Goal: Check status: Check status

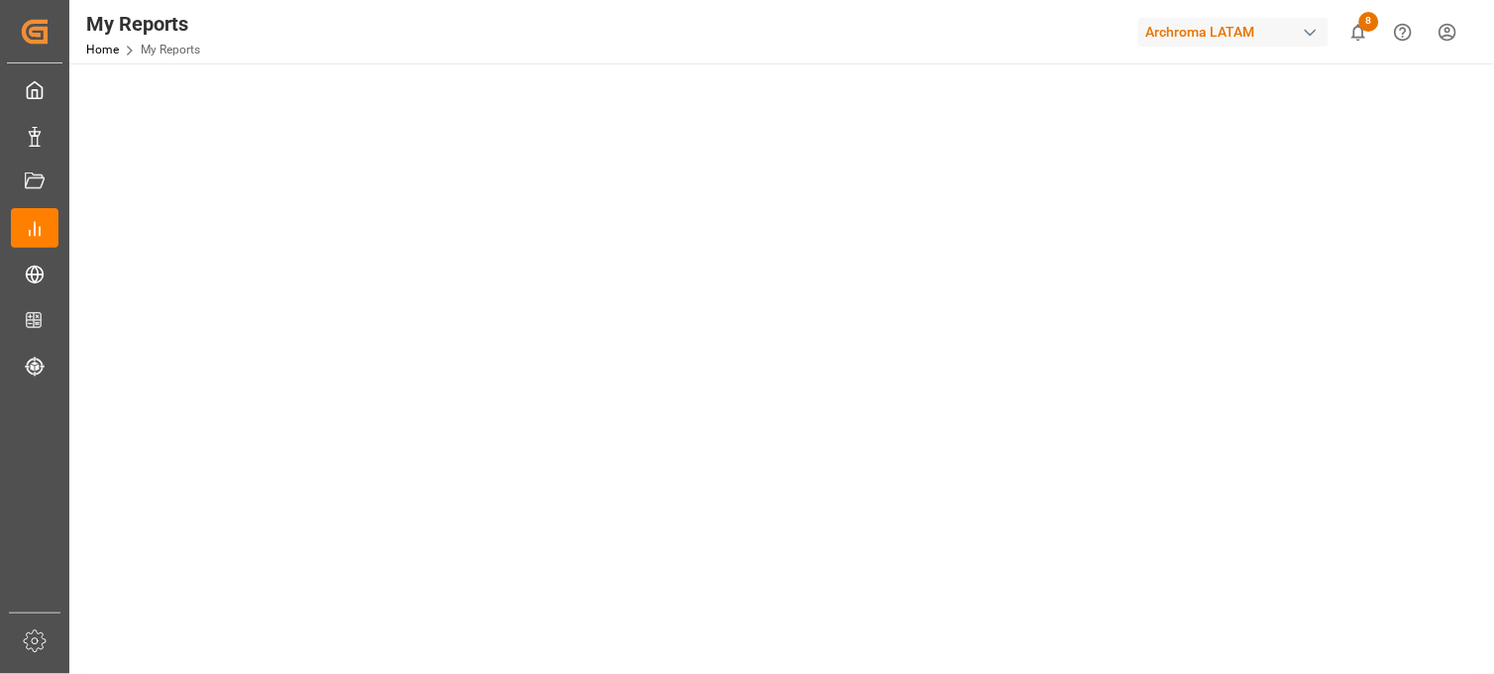
scroll to position [61, 0]
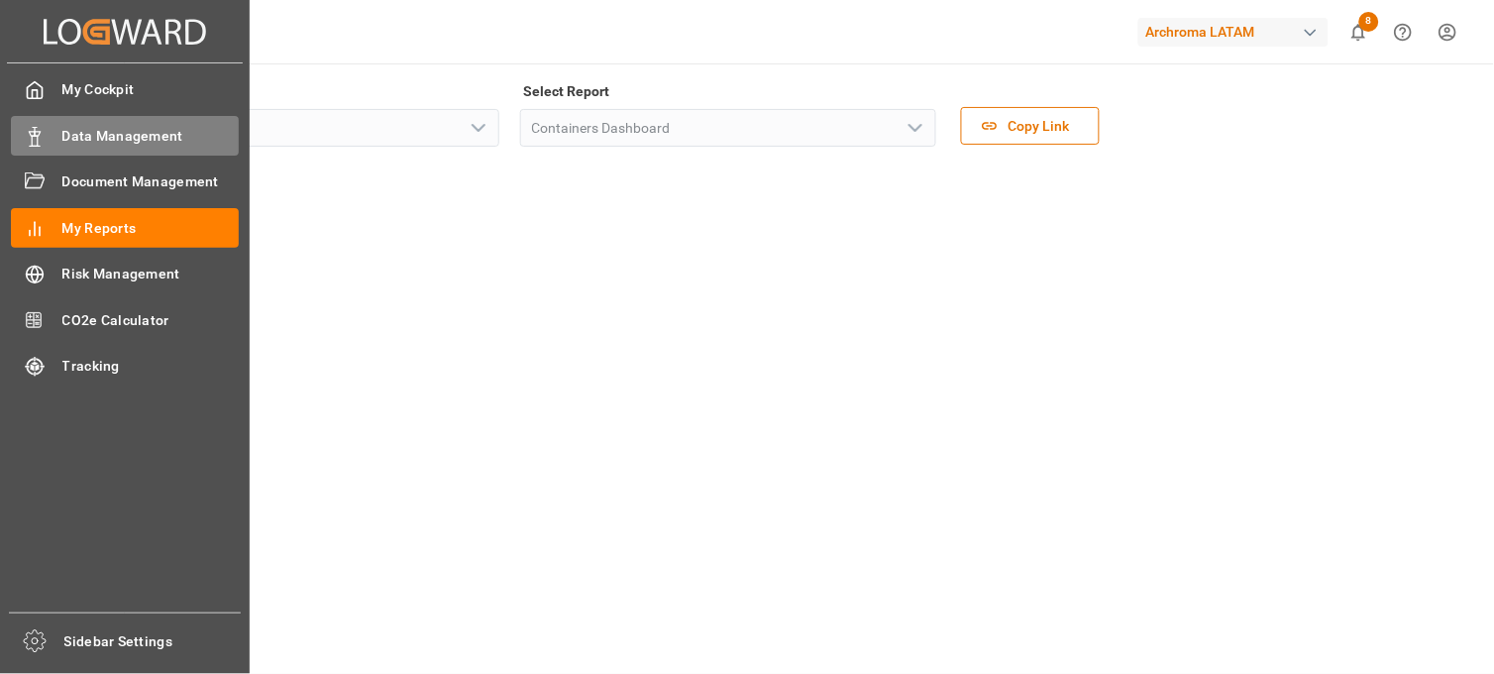
click at [144, 137] on span "Data Management" at bounding box center [150, 136] width 177 height 21
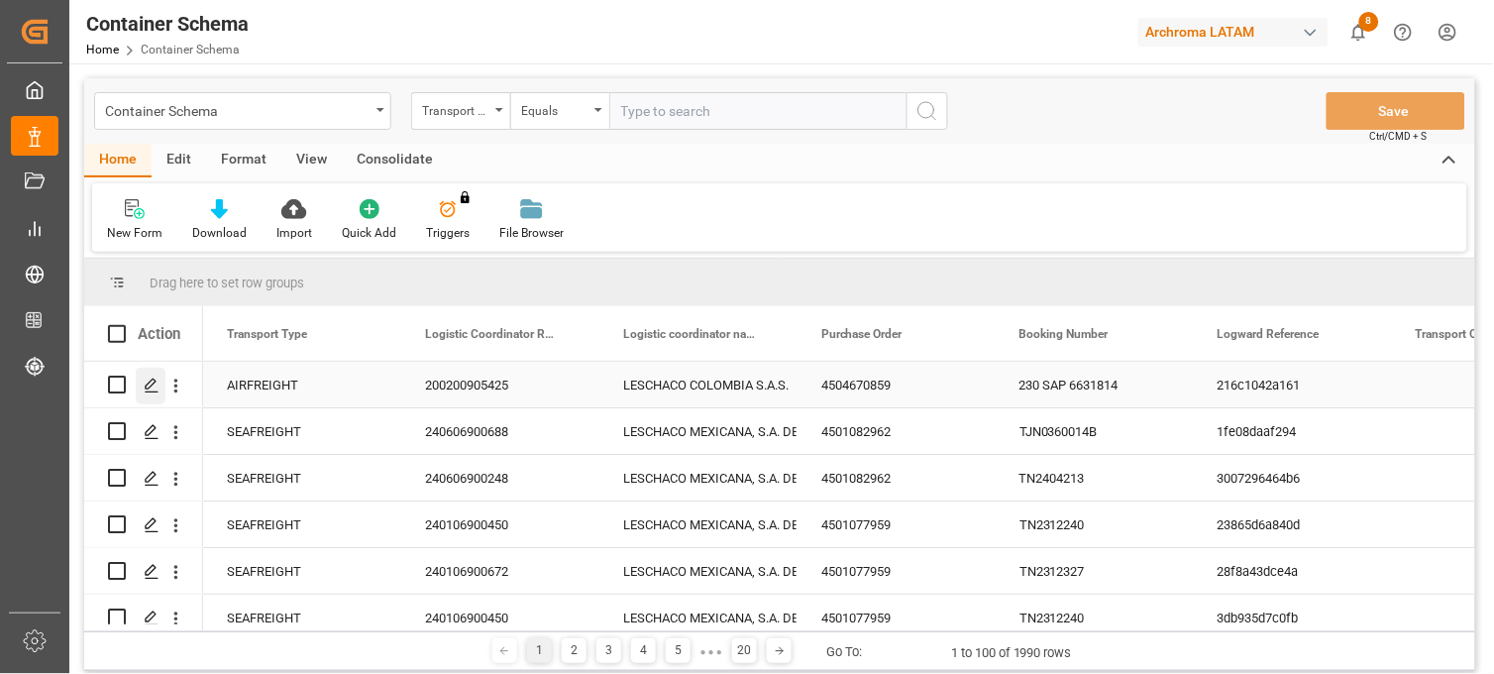
click at [151, 388] on icon "Press SPACE to select this row." at bounding box center [152, 386] width 16 height 16
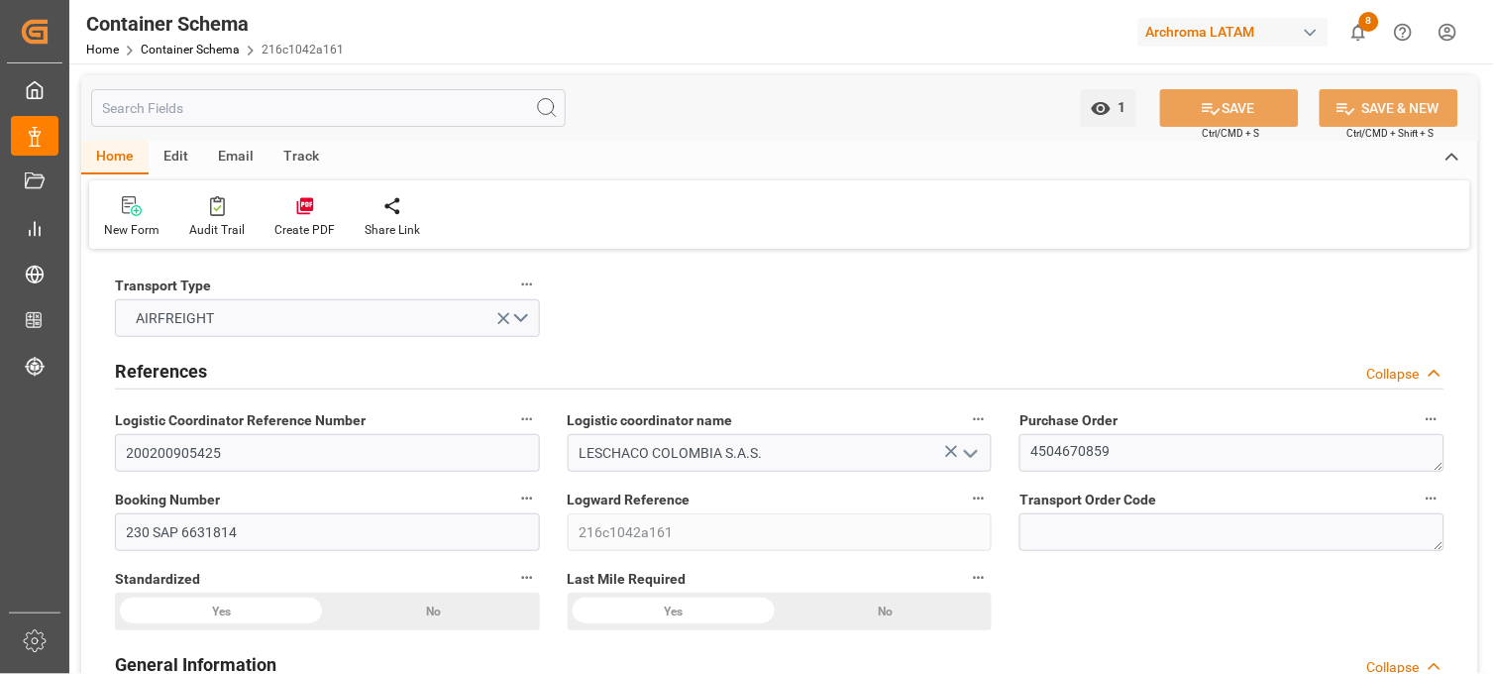
type input "0"
type input "3"
type input "2"
type input "3"
type input "76000"
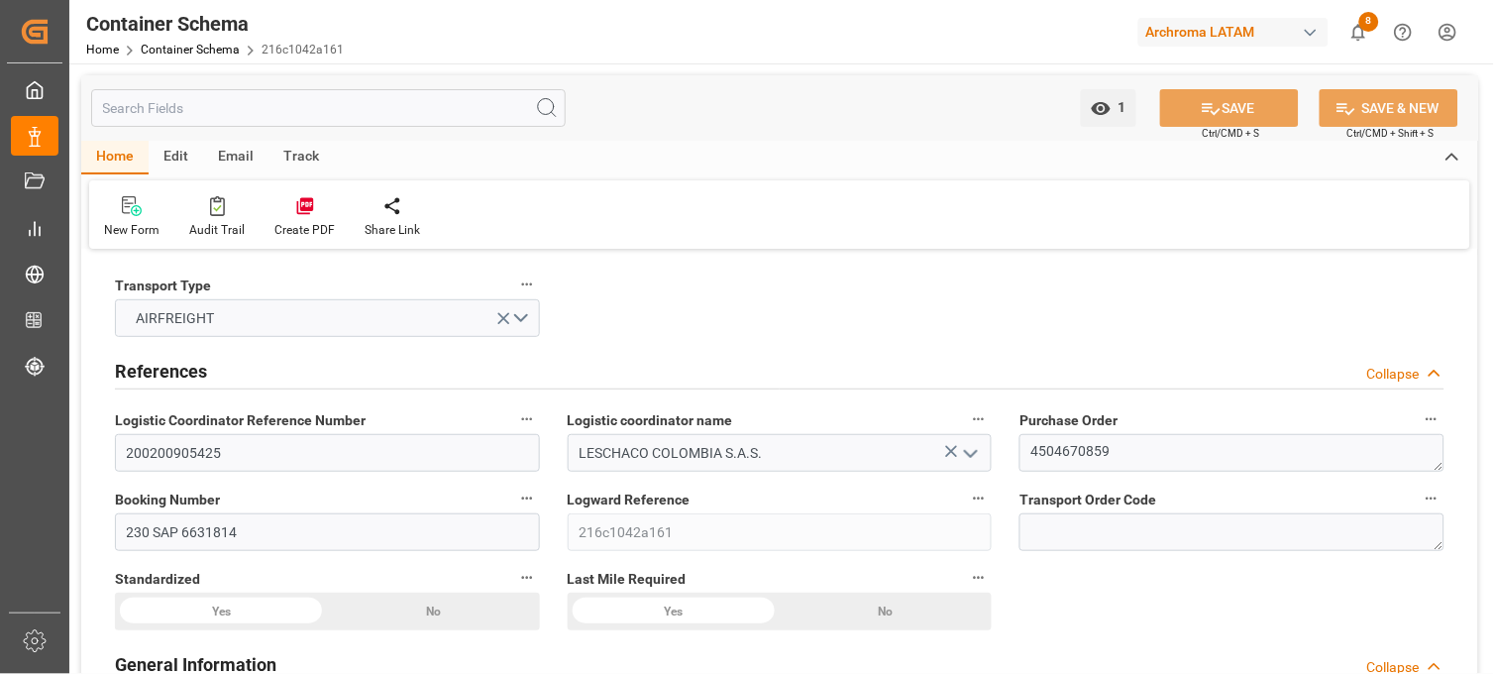
type input "53226.6"
type input "PAPPF"
type input "COBOG"
type input "0"
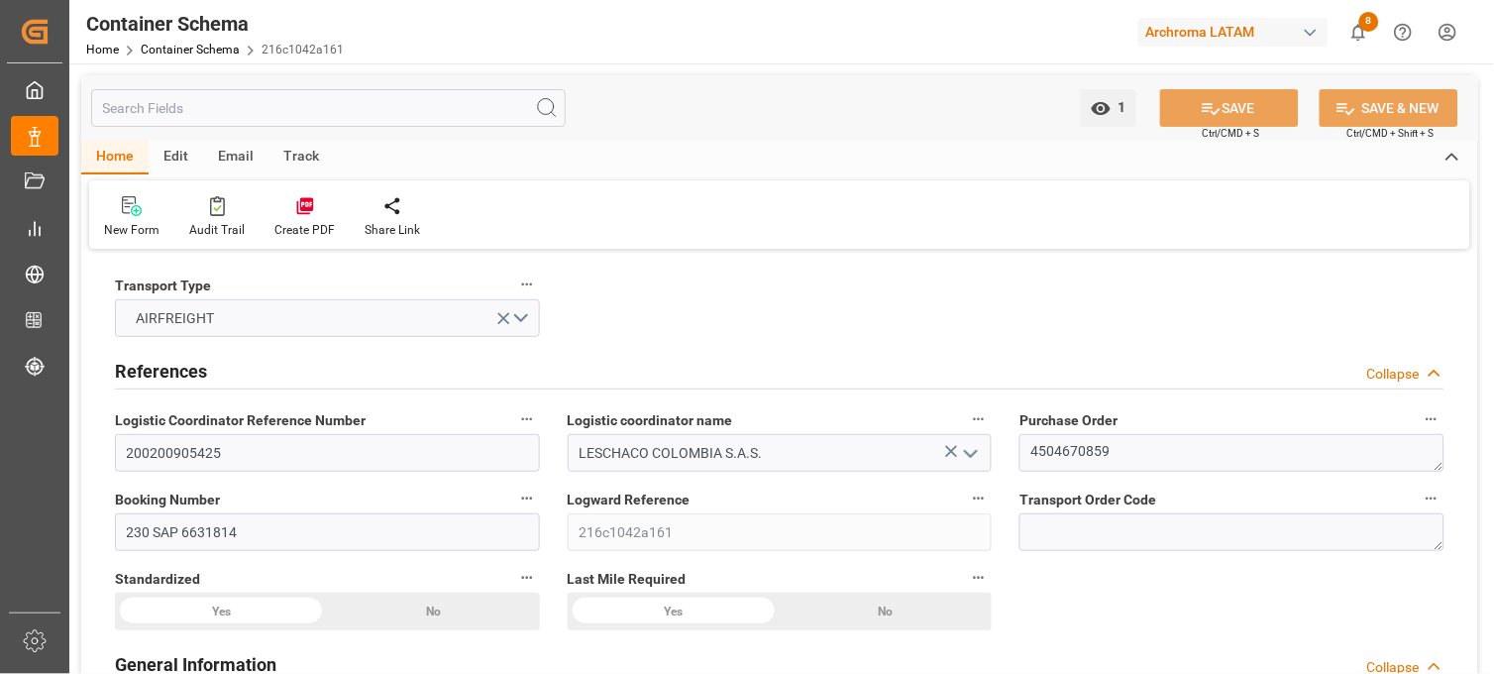
type input "29-09-2025 10:15"
type input "26-09-2025"
type input "28-09-2025"
type input "03-10-2025"
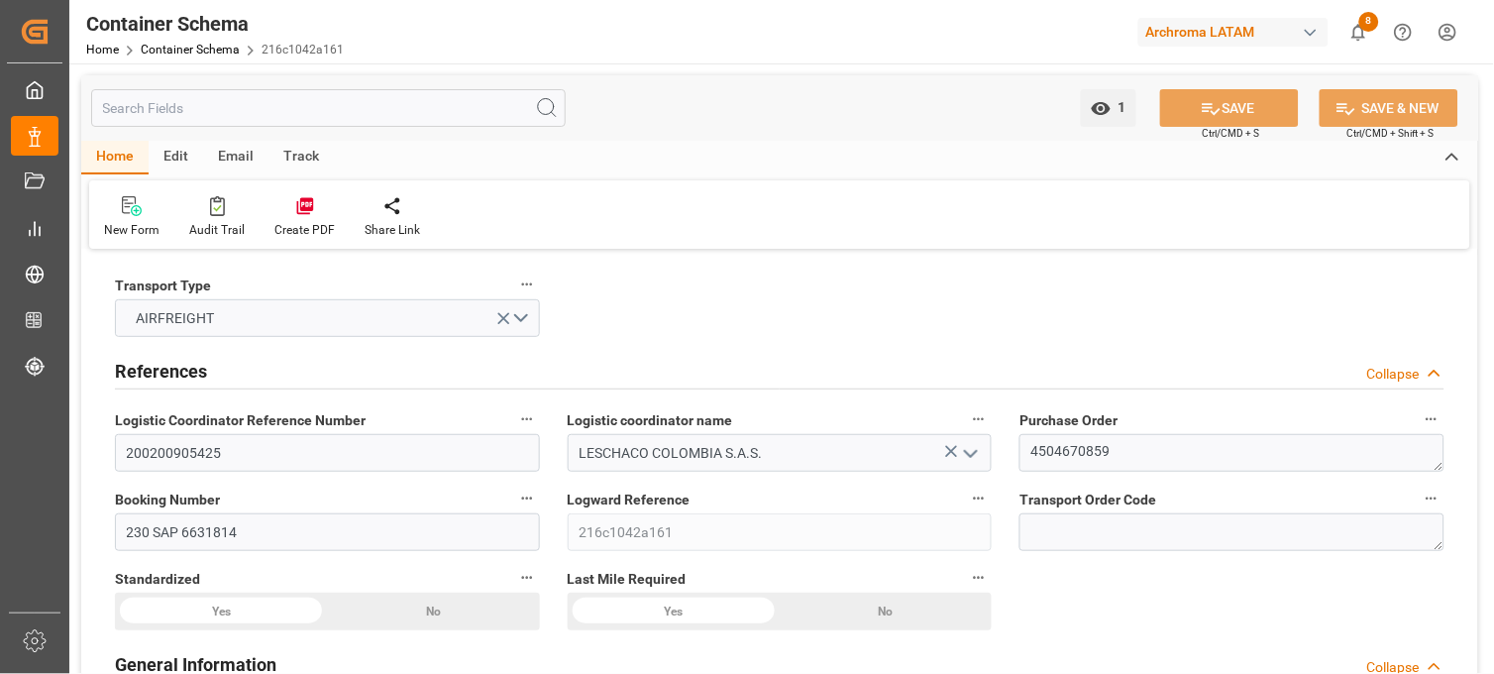
type input "03-10-2025 19:10"
type input "29-09-2025 15:26"
type input "03-10-2025"
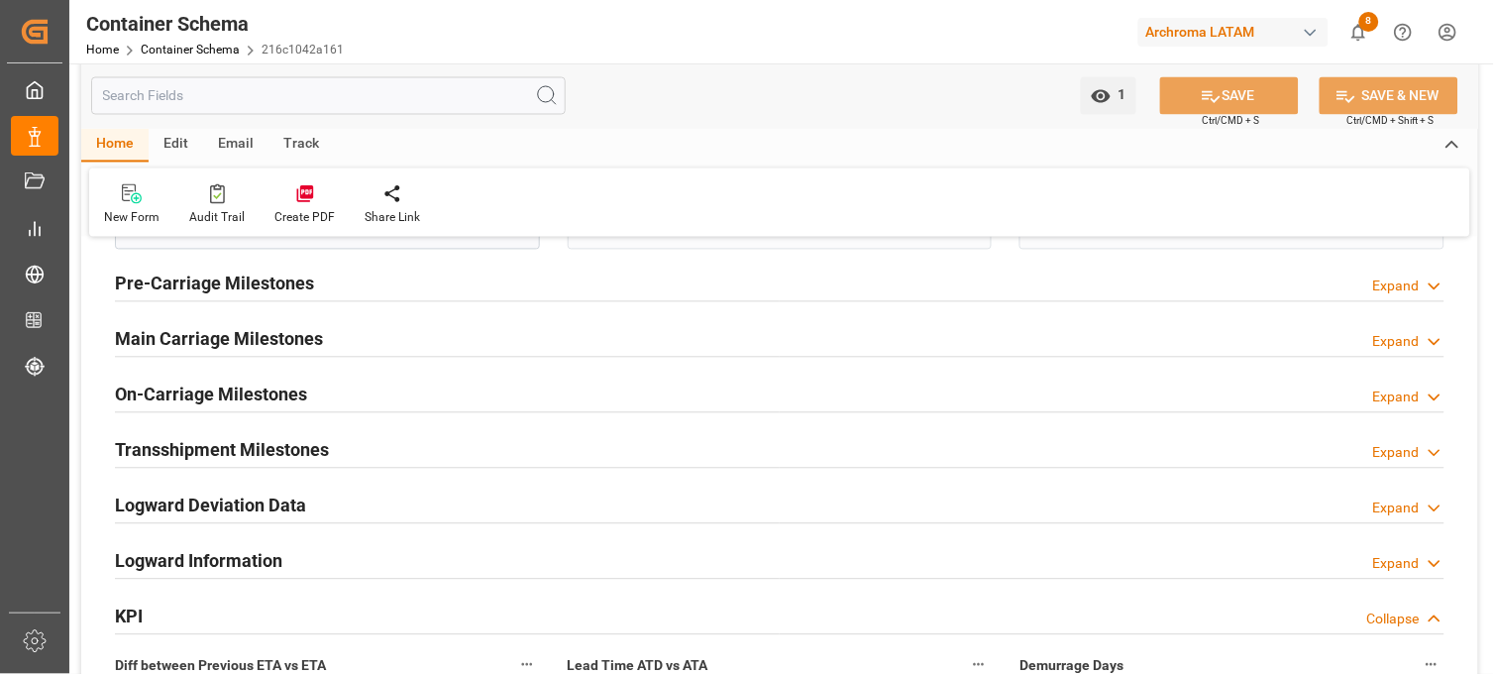
scroll to position [2532, 0]
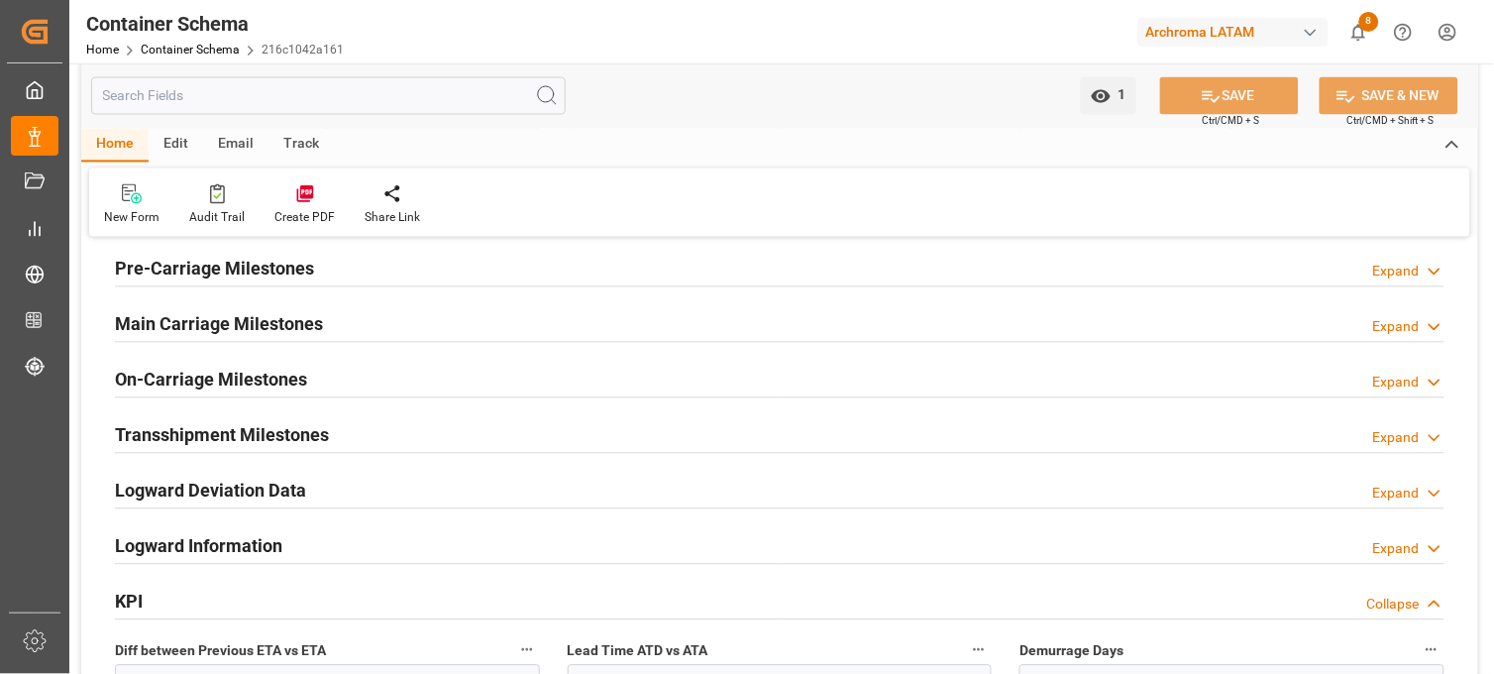
click at [1435, 385] on polyline at bounding box center [1435, 383] width 10 height 5
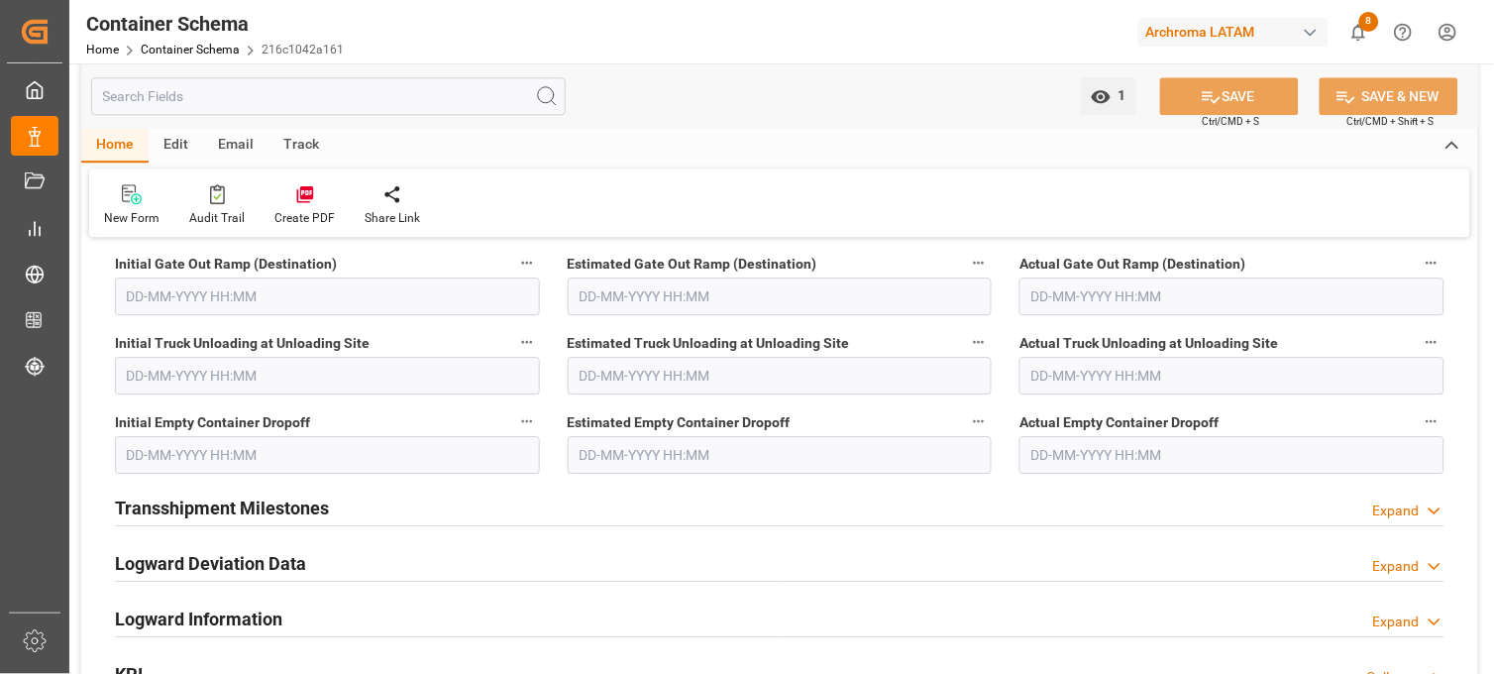
scroll to position [2862, 0]
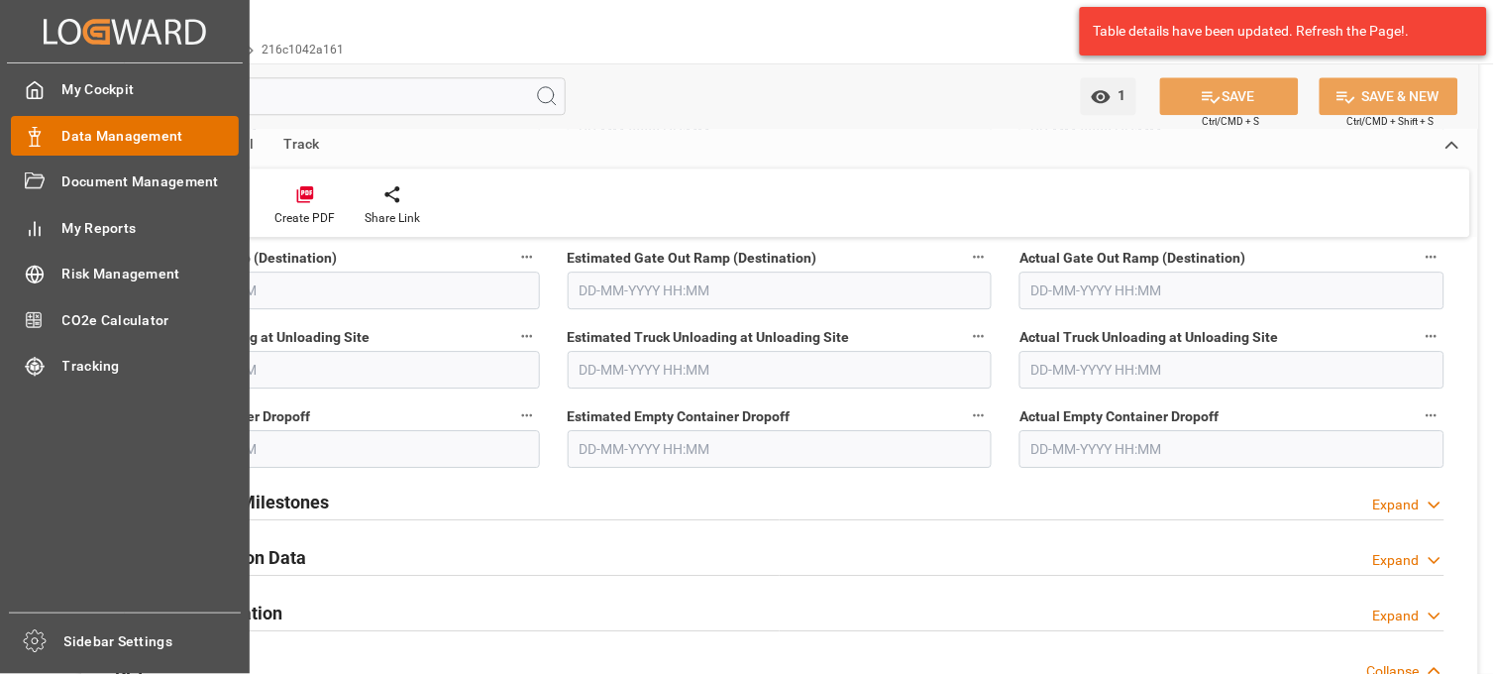
click at [119, 135] on span "Data Management" at bounding box center [150, 136] width 177 height 21
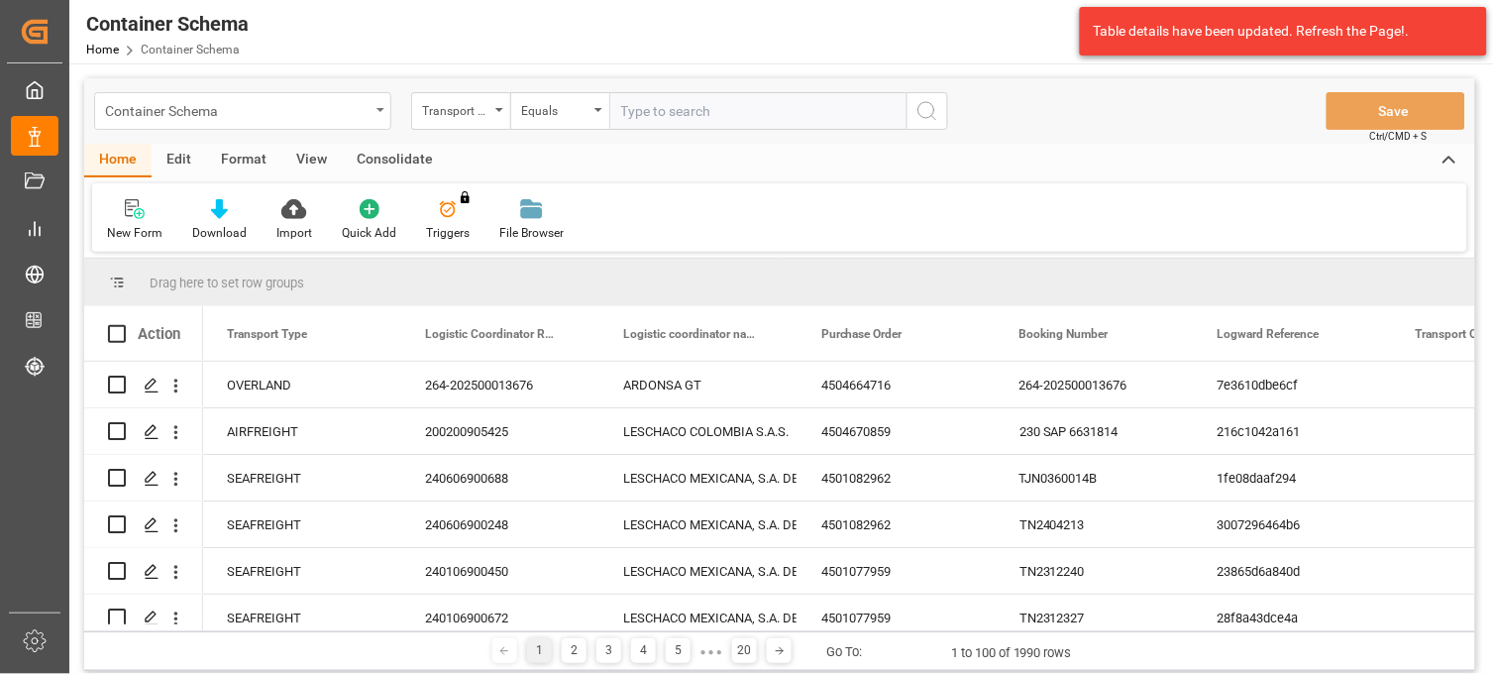
click at [371, 114] on div "Container Schema" at bounding box center [242, 111] width 297 height 38
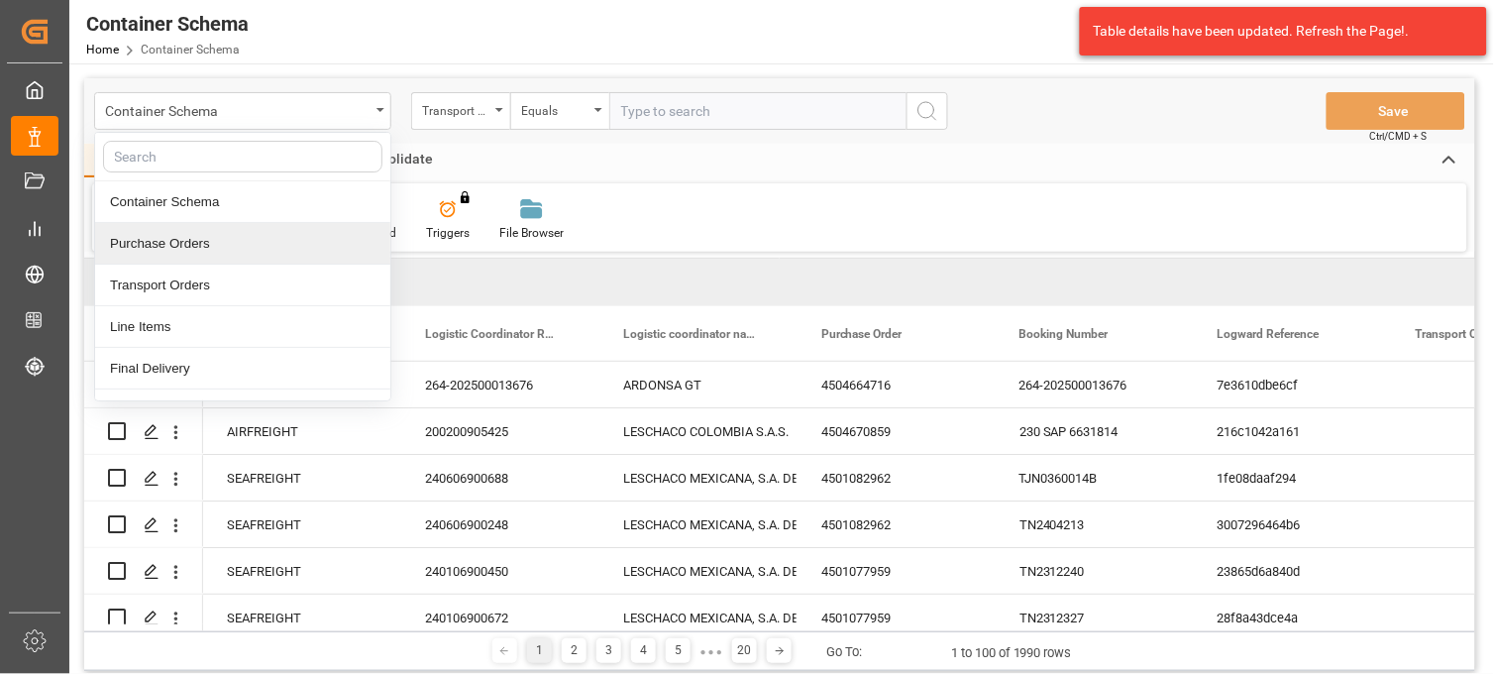
click at [193, 246] on div "Purchase Orders" at bounding box center [242, 244] width 295 height 42
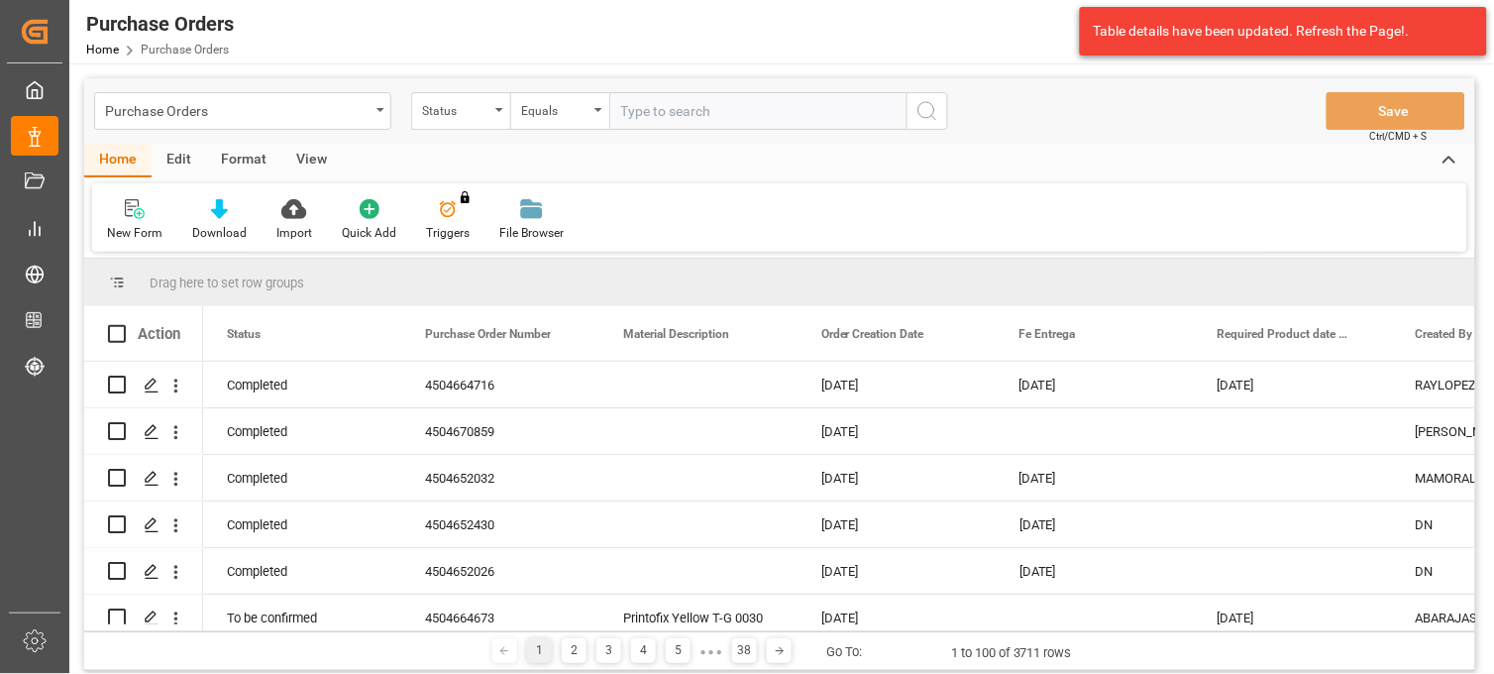
click at [482, 113] on div "Status" at bounding box center [455, 108] width 67 height 23
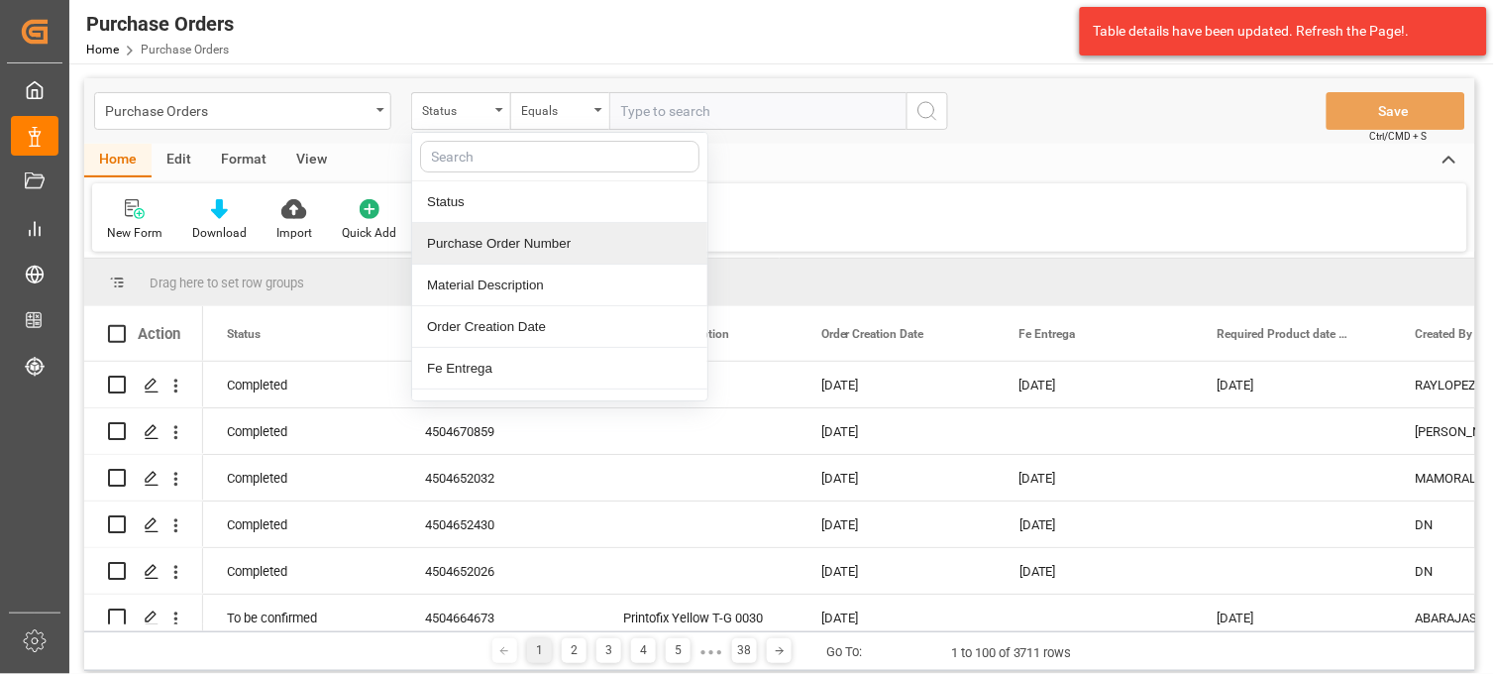
click at [506, 242] on div "Purchase Order Number" at bounding box center [559, 244] width 295 height 42
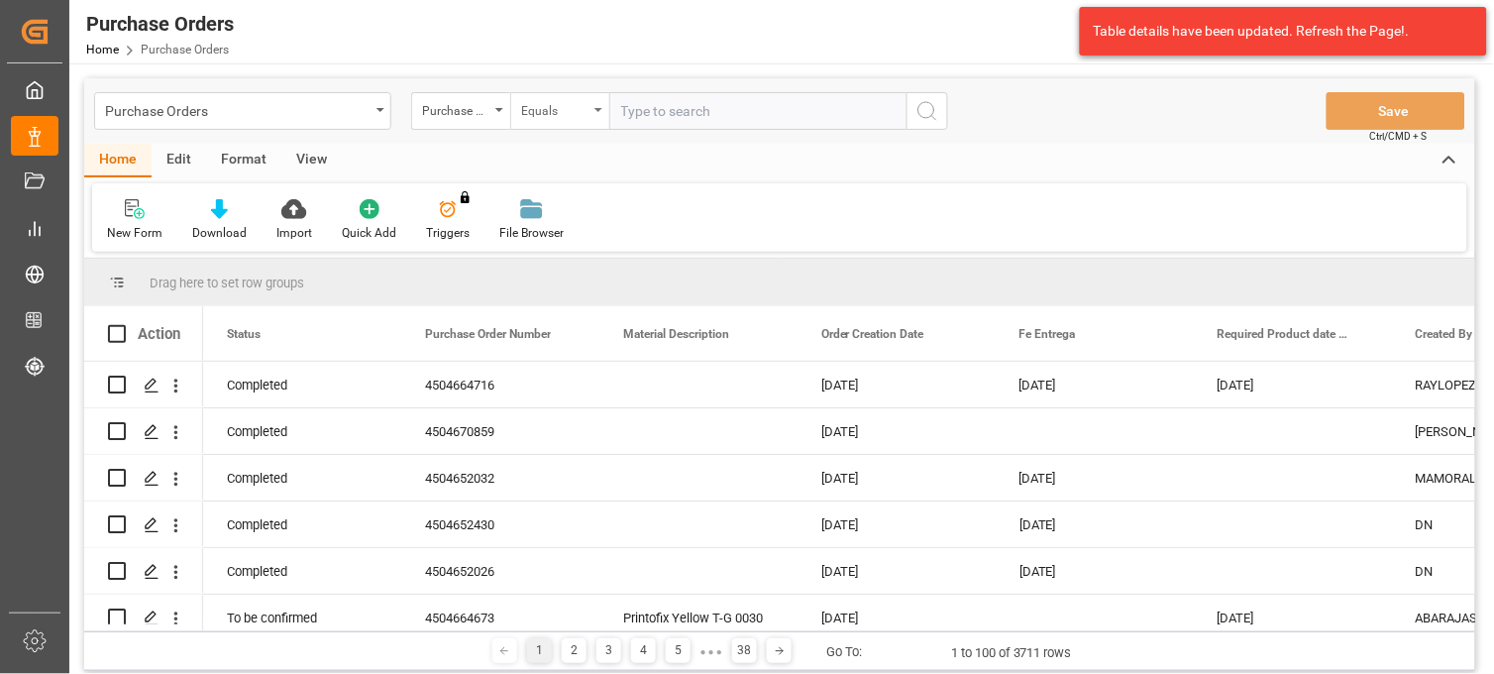
click at [566, 112] on div "Equals" at bounding box center [554, 108] width 67 height 23
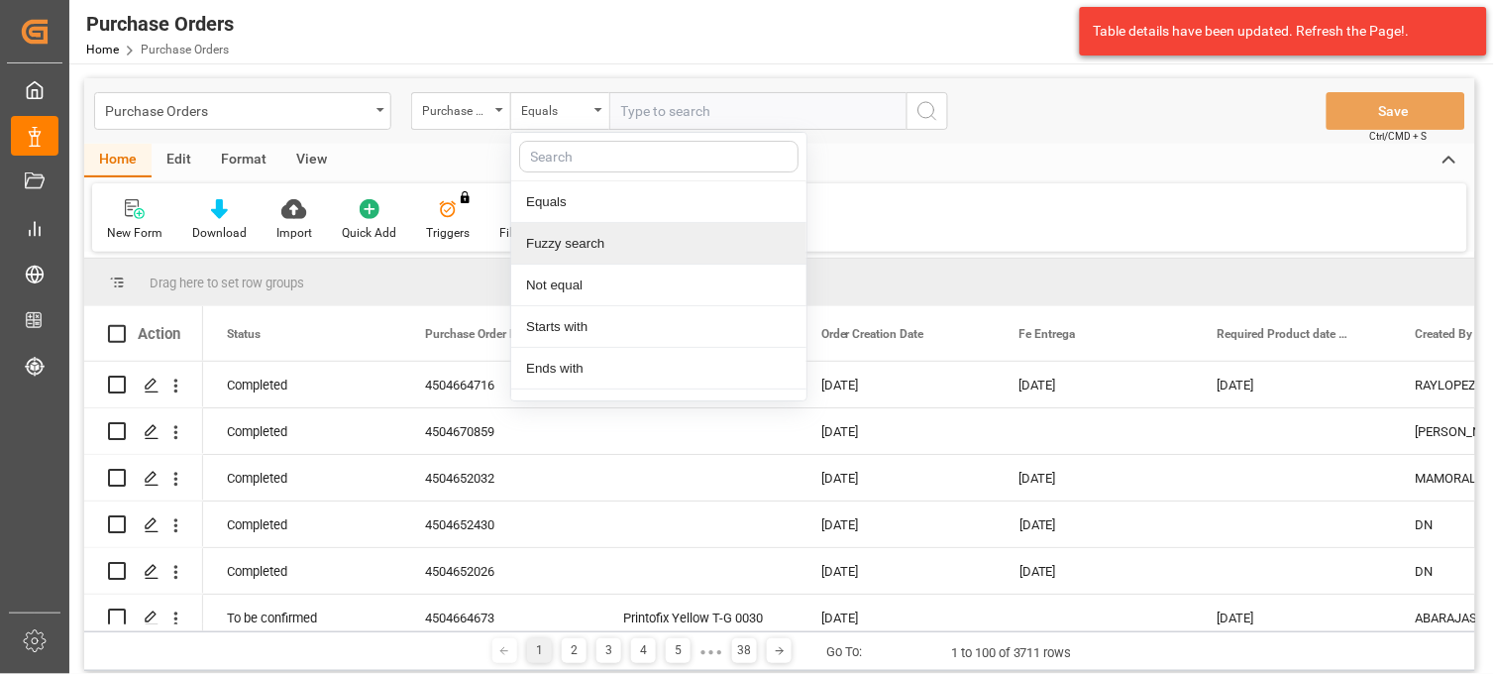
click at [560, 244] on div "Fuzzy search" at bounding box center [658, 244] width 295 height 42
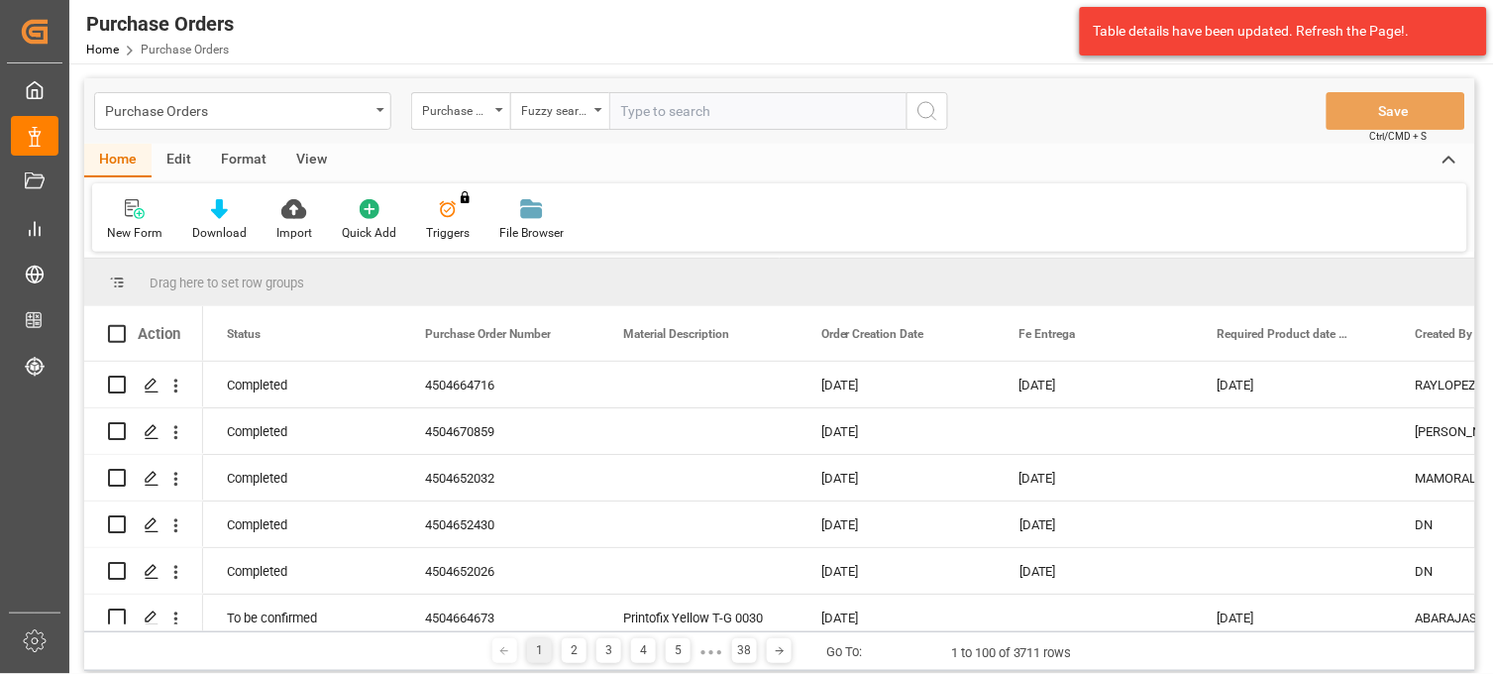
paste input "4504513016"
type input "4504513016"
click at [923, 115] on icon "search button" at bounding box center [928, 111] width 24 height 24
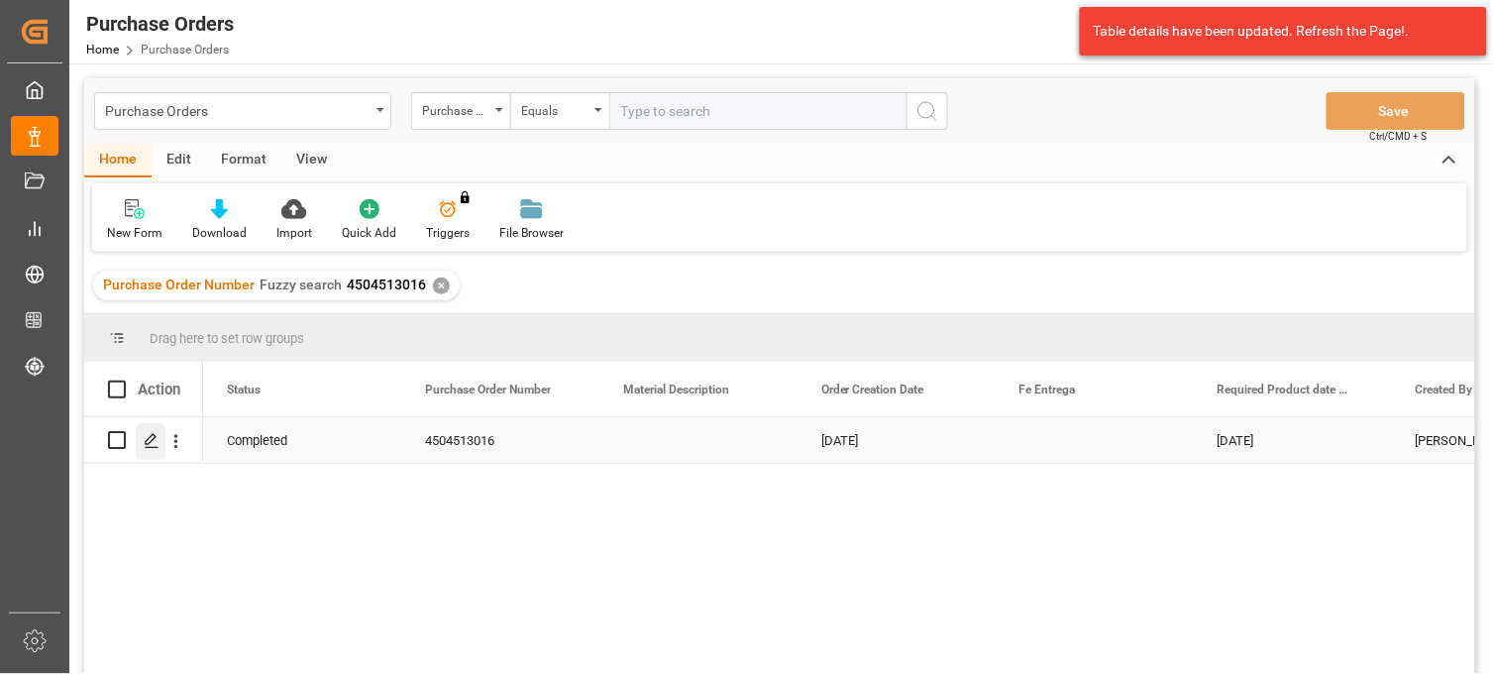
click at [151, 436] on polygon "Press SPACE to select this row." at bounding box center [151, 439] width 10 height 10
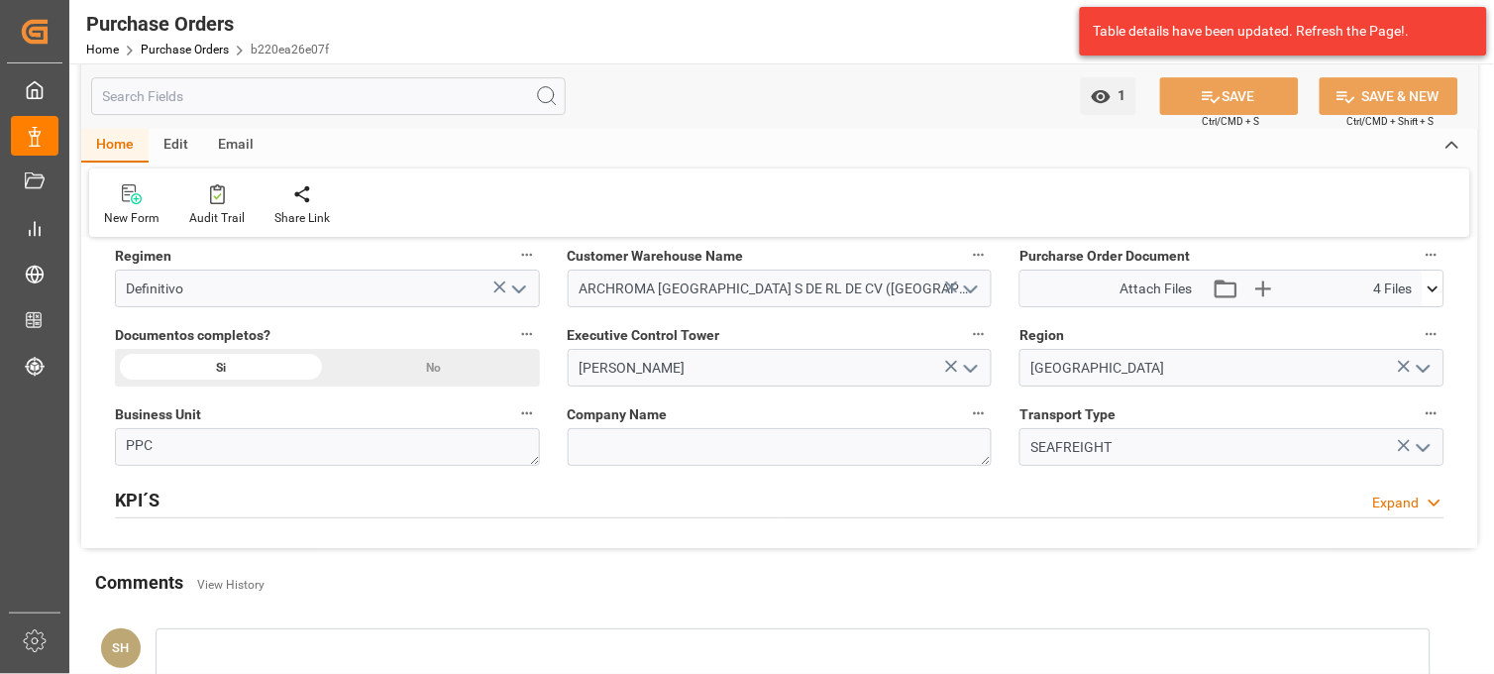
scroll to position [1431, 0]
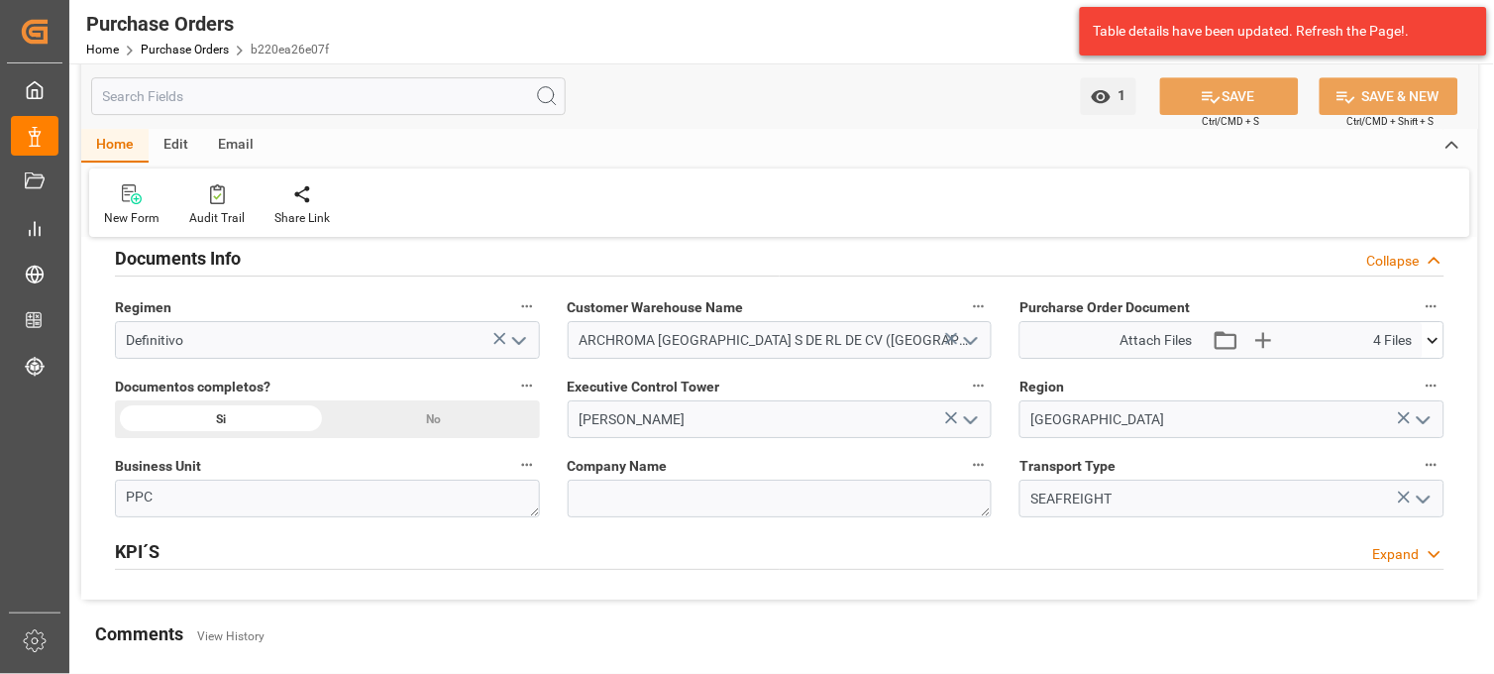
click at [1434, 342] on icon at bounding box center [1433, 340] width 11 height 6
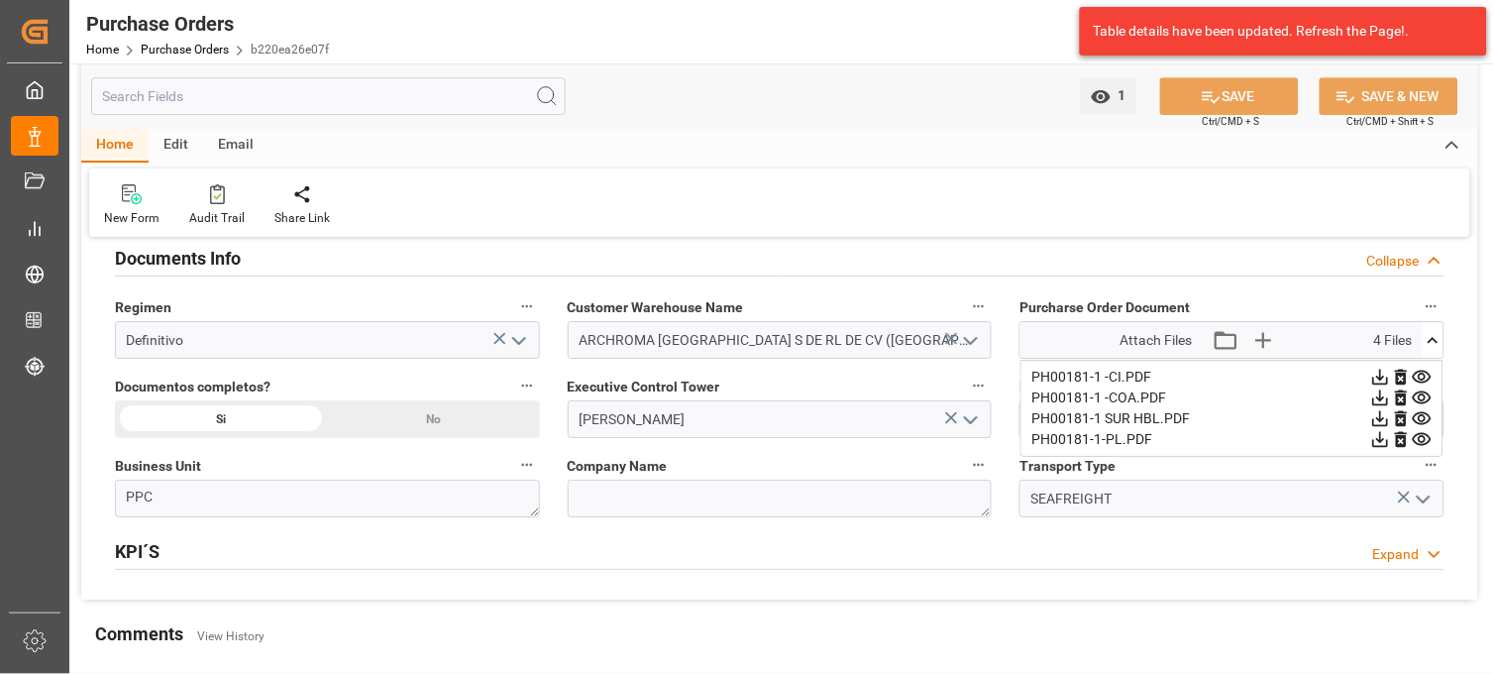
click at [1421, 377] on icon at bounding box center [1422, 377] width 21 height 21
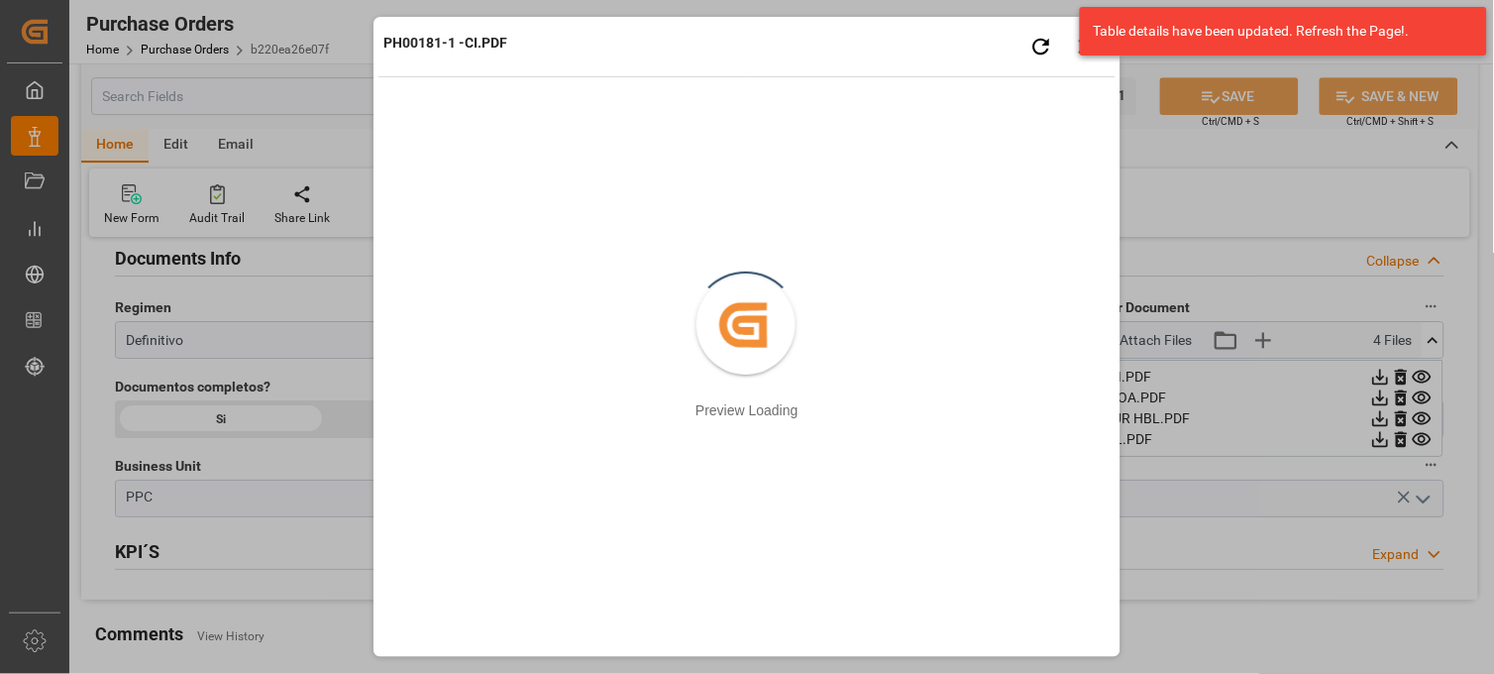
click at [958, 53] on div "PH00181-1 -CI.PDF Retry Close preview" at bounding box center [747, 49] width 737 height 55
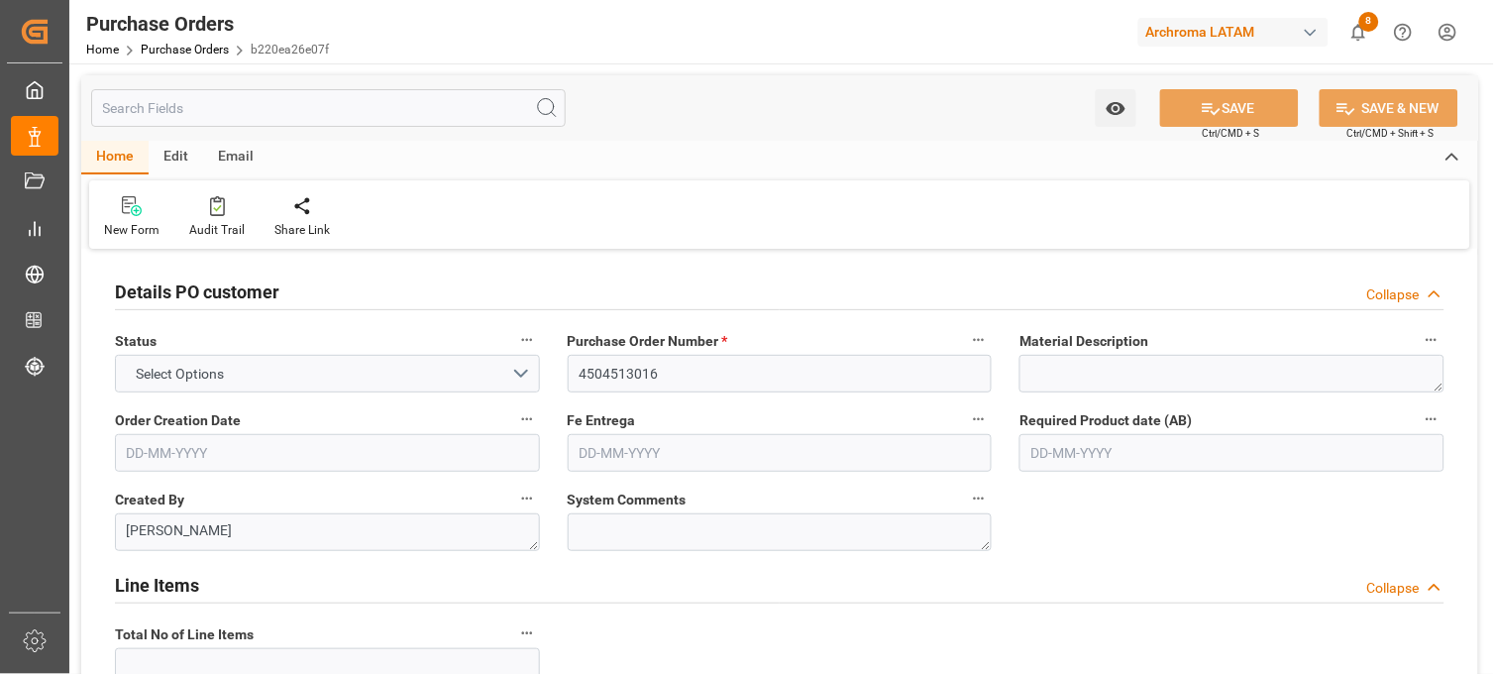
type input "2"
type input "18-07-2024"
type input "11-10-2024"
type input "07-09-2024"
type input "30-09-2024"
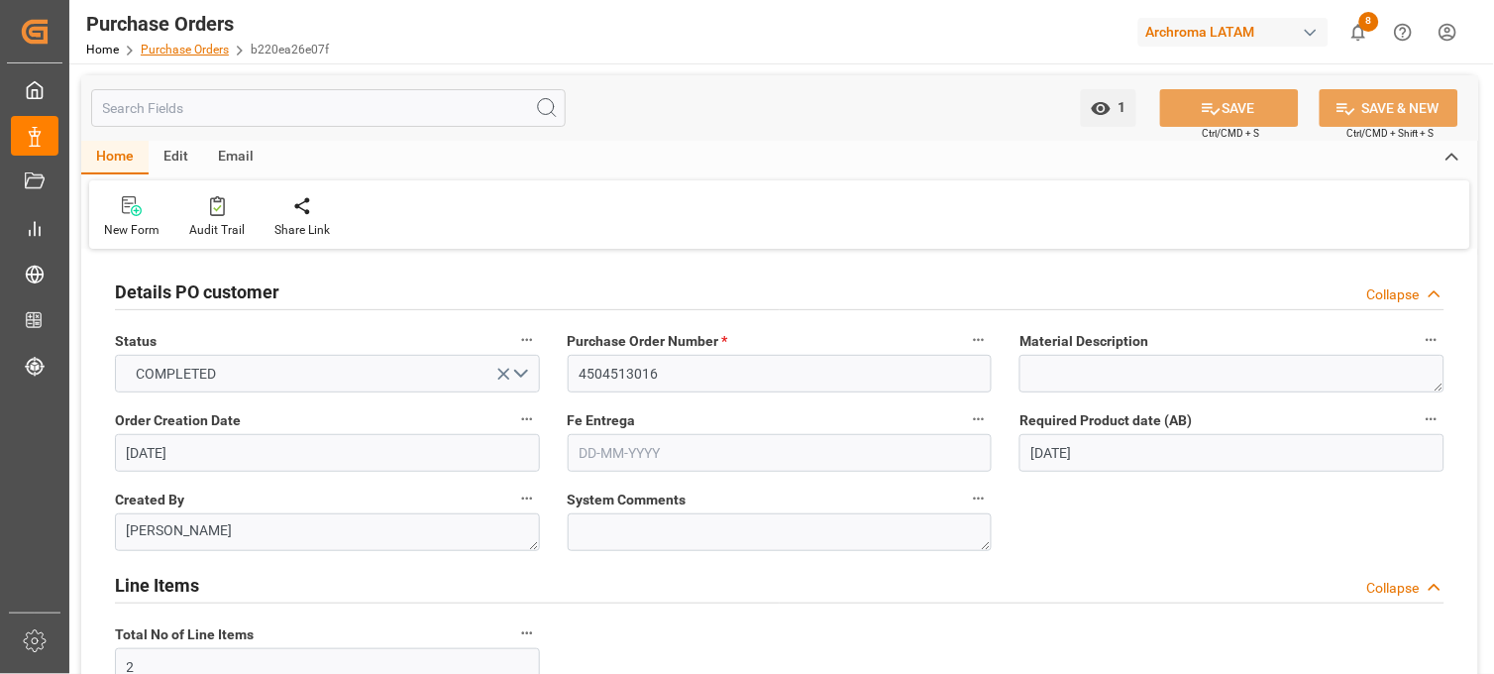
click at [192, 52] on link "Purchase Orders" at bounding box center [185, 50] width 88 height 14
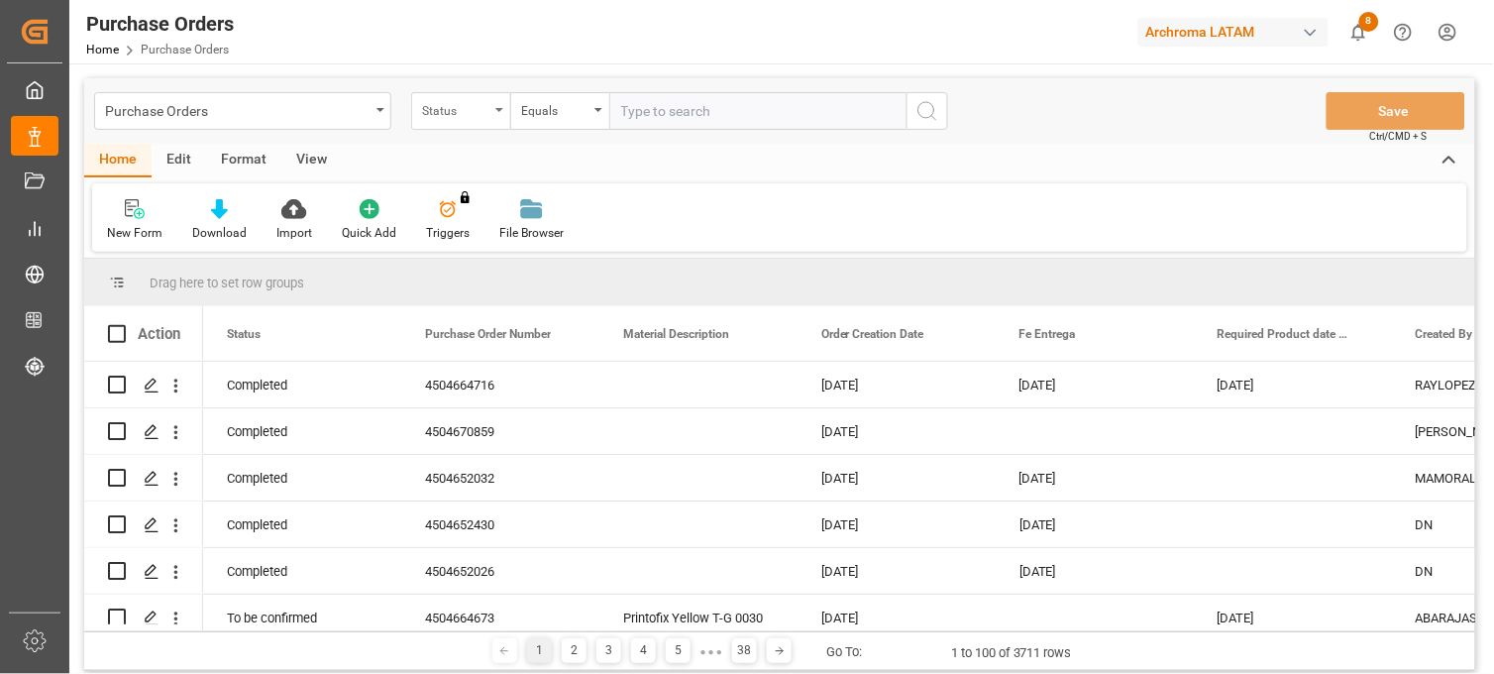
click at [470, 115] on div "Status" at bounding box center [455, 108] width 67 height 23
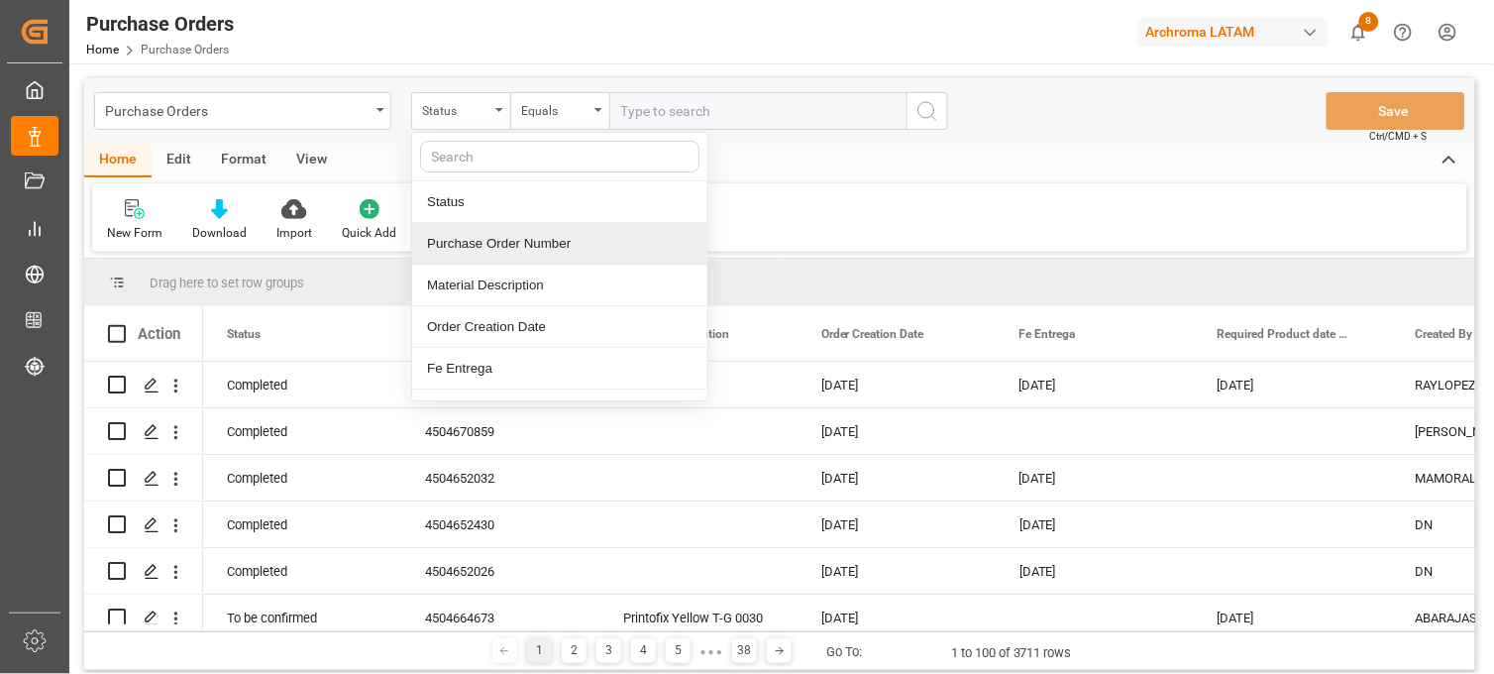
click at [509, 231] on div "Purchase Order Number" at bounding box center [559, 244] width 295 height 42
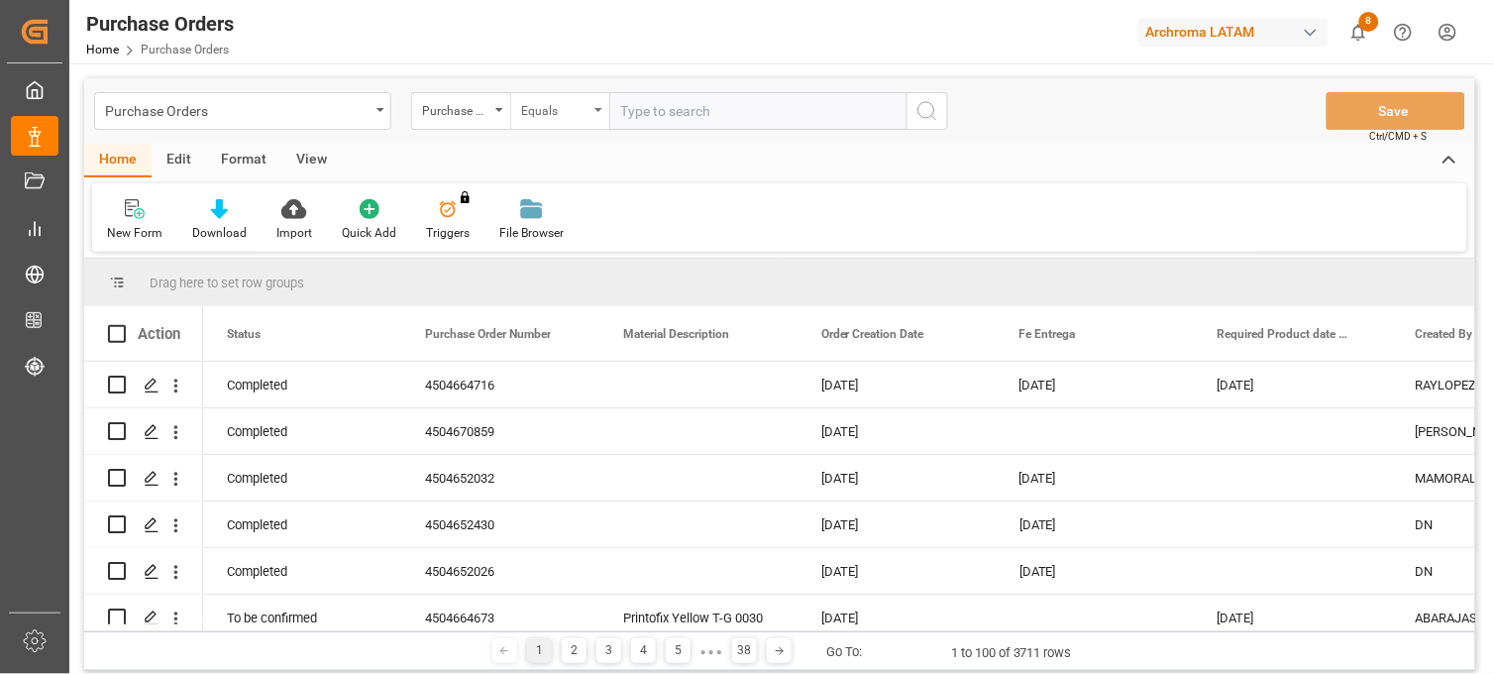
click at [570, 116] on div "Equals" at bounding box center [554, 108] width 67 height 23
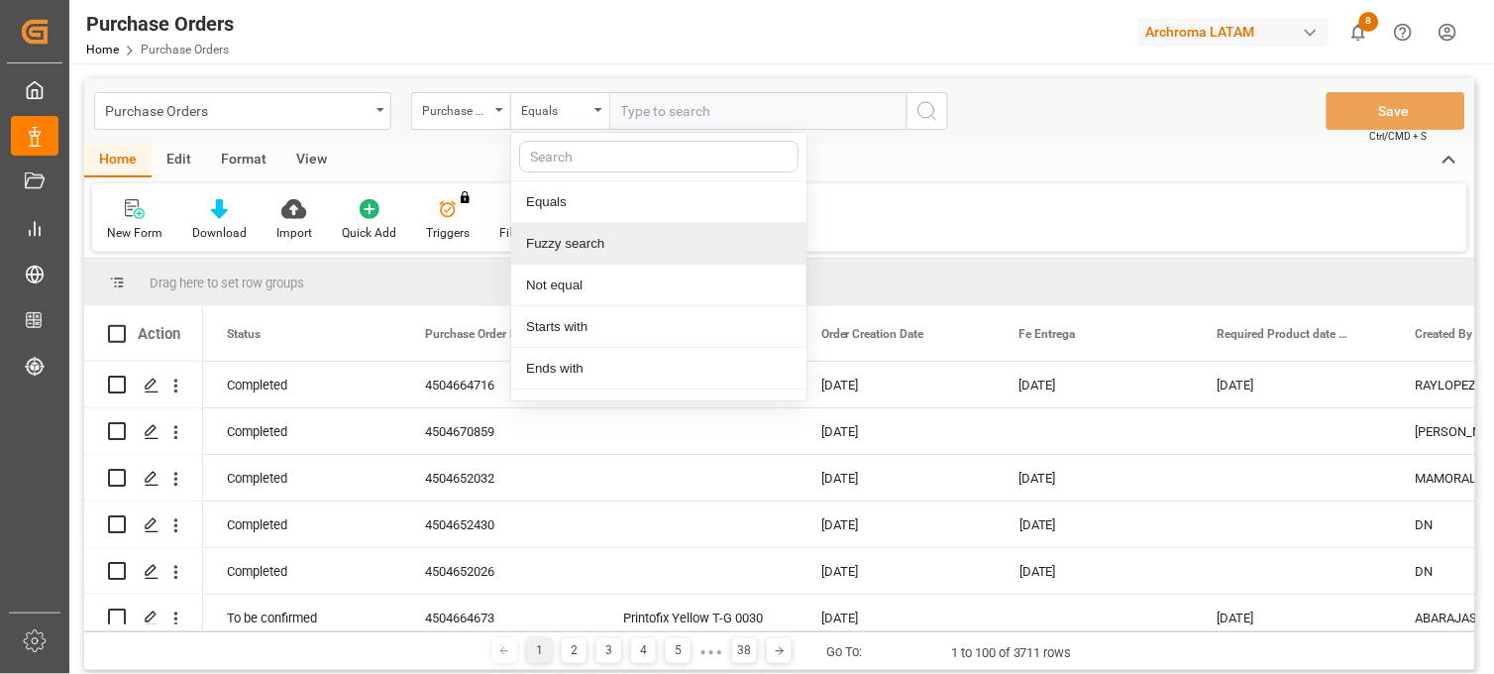
drag, startPoint x: 570, startPoint y: 249, endPoint x: 608, endPoint y: 190, distance: 70.1
click at [570, 248] on div "Fuzzy search" at bounding box center [658, 244] width 295 height 42
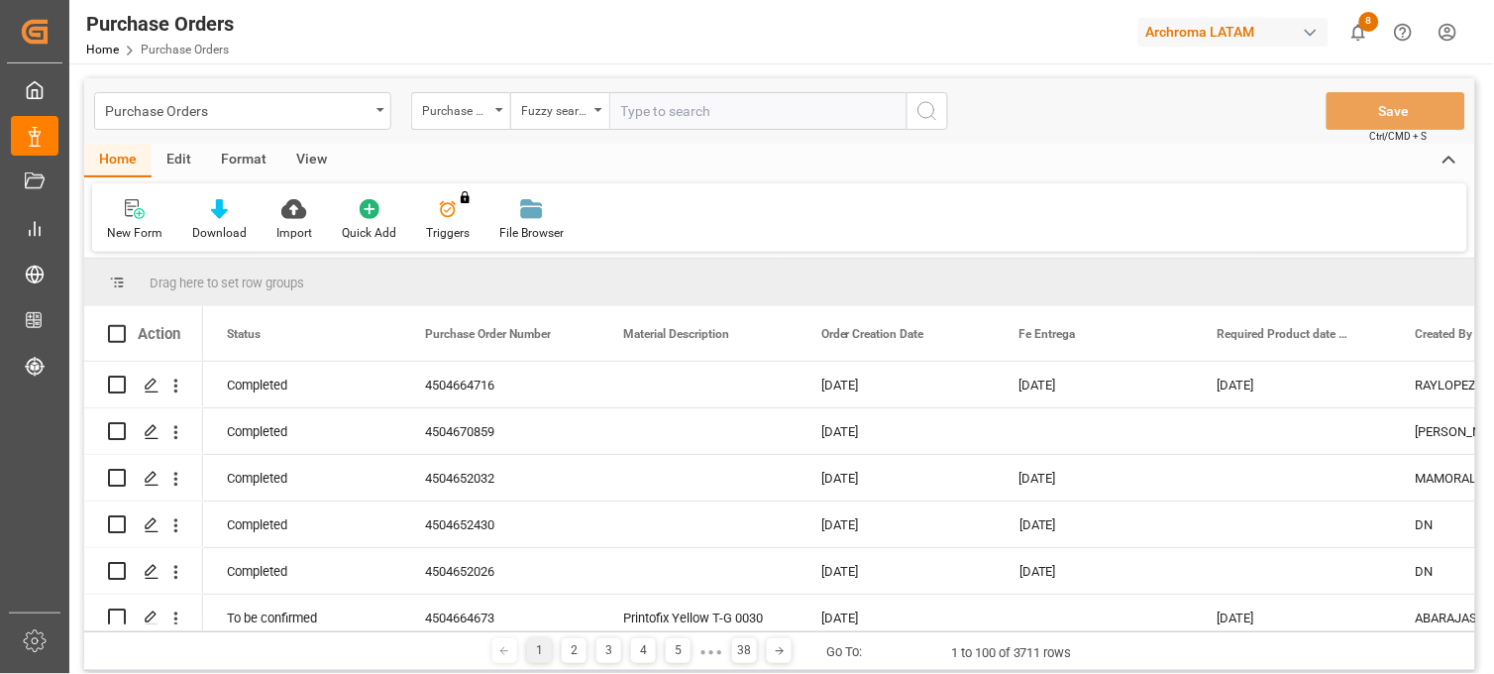
paste input "4501081890"
type input "4501081890"
click at [917, 120] on icon "search button" at bounding box center [928, 111] width 24 height 24
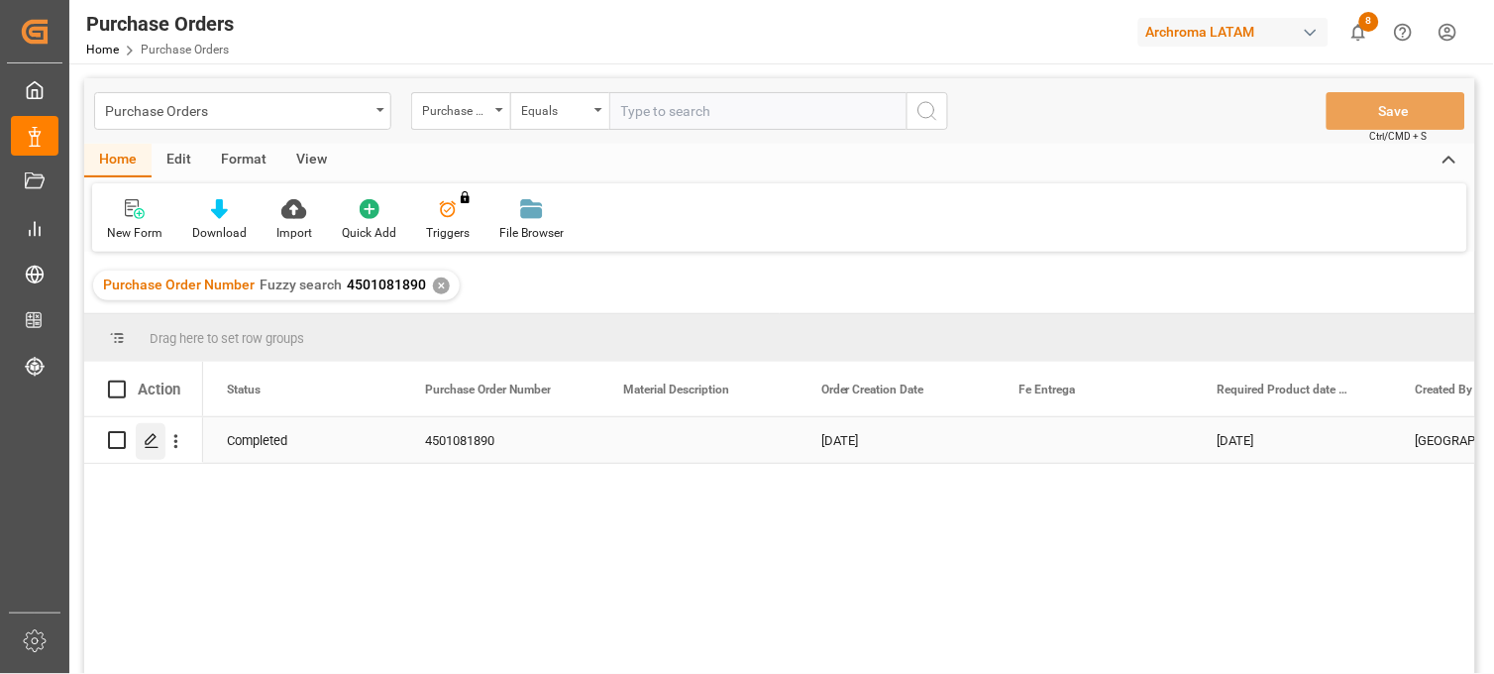
click at [153, 443] on icon "Press SPACE to select this row." at bounding box center [152, 441] width 16 height 16
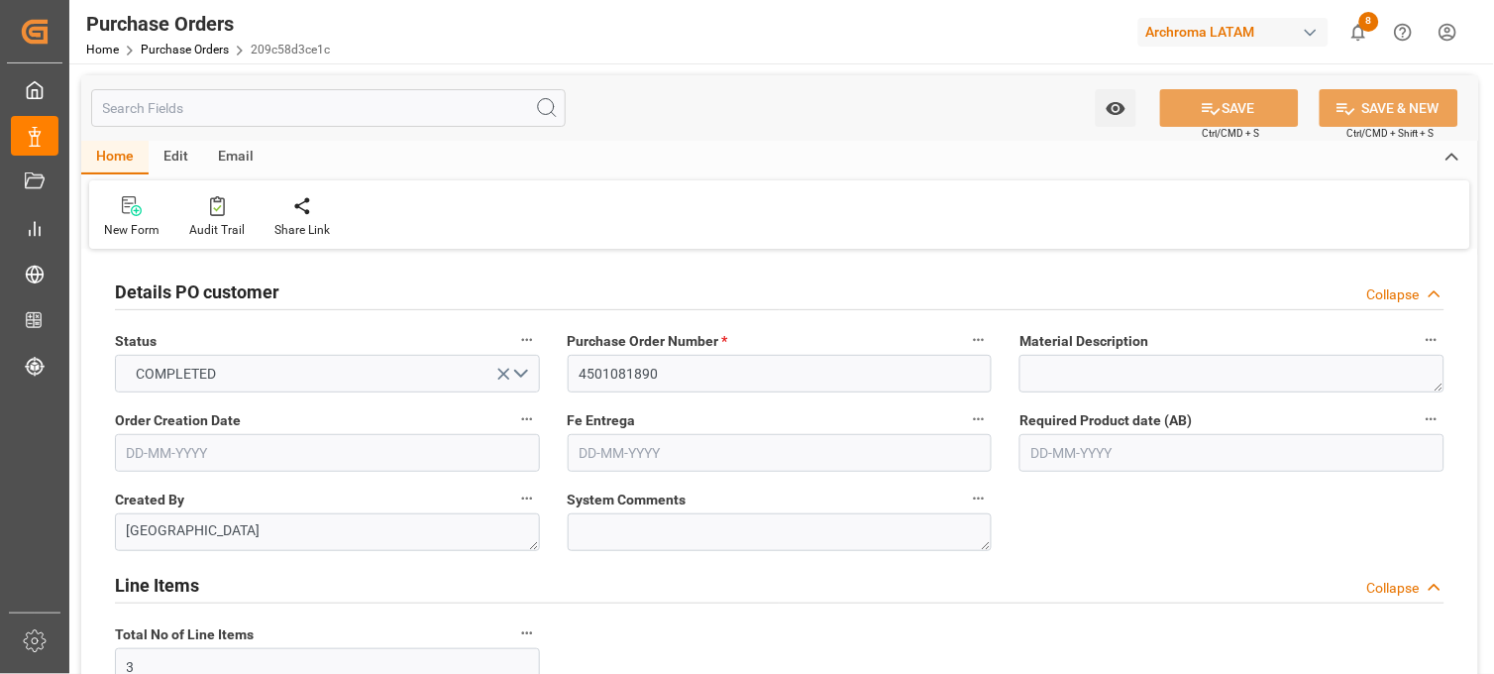
type input "12-01-2024"
type input "06-05-2024"
type input "17-03-2024"
type input "12-04-2024"
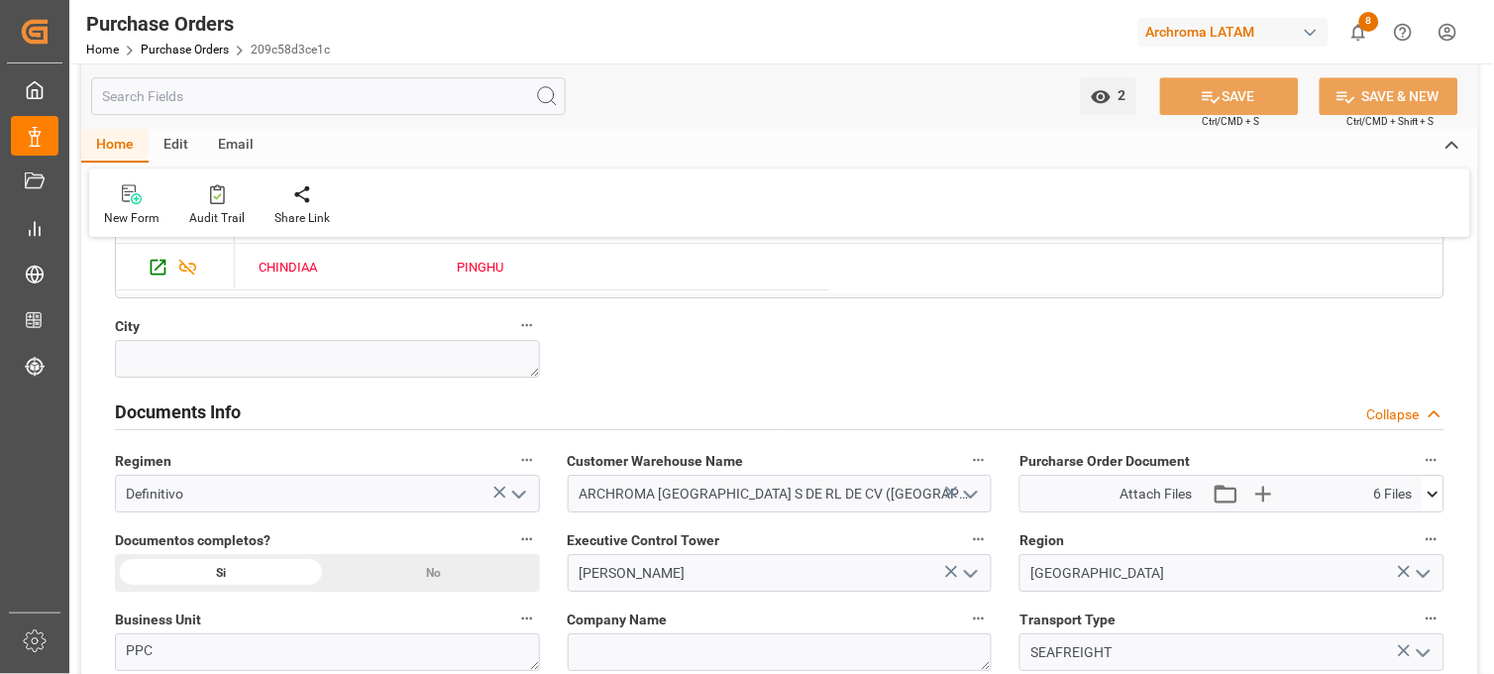
scroll to position [1431, 0]
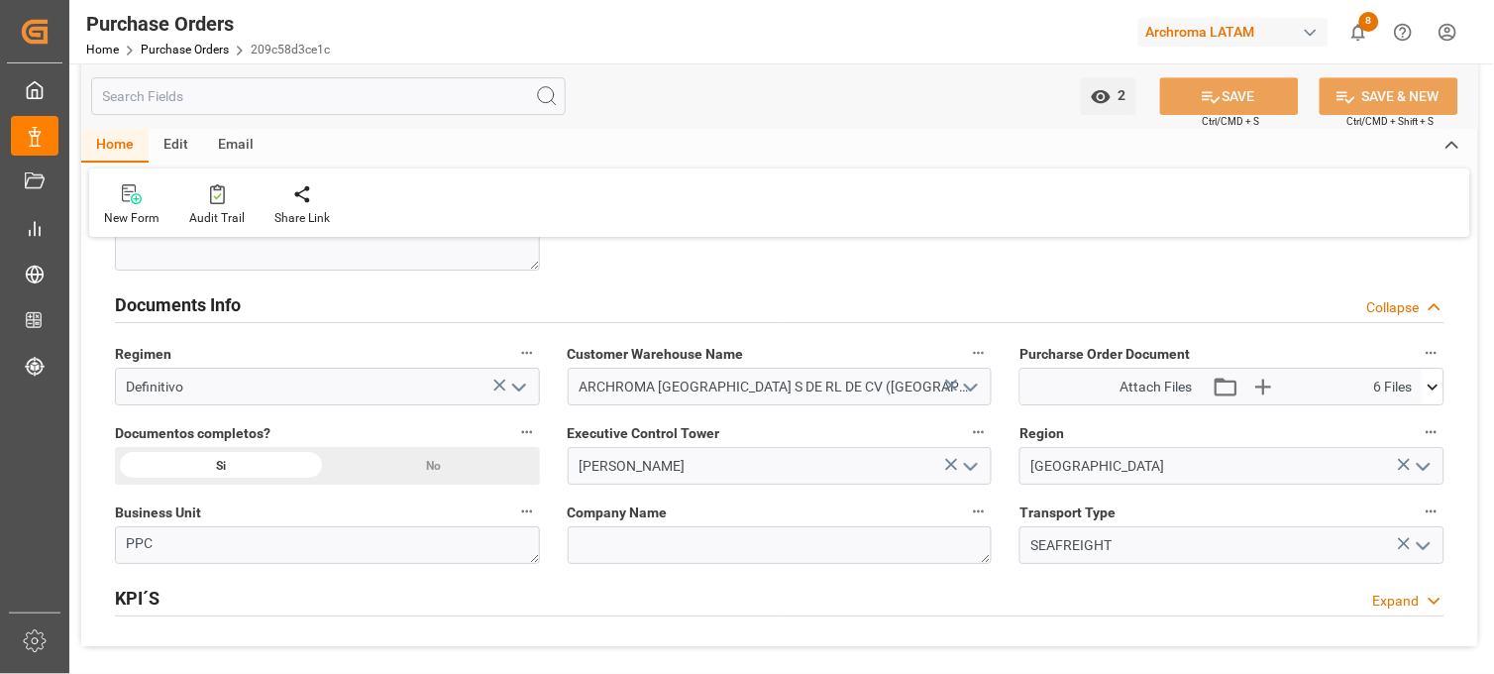
click at [1435, 384] on icon at bounding box center [1433, 387] width 21 height 21
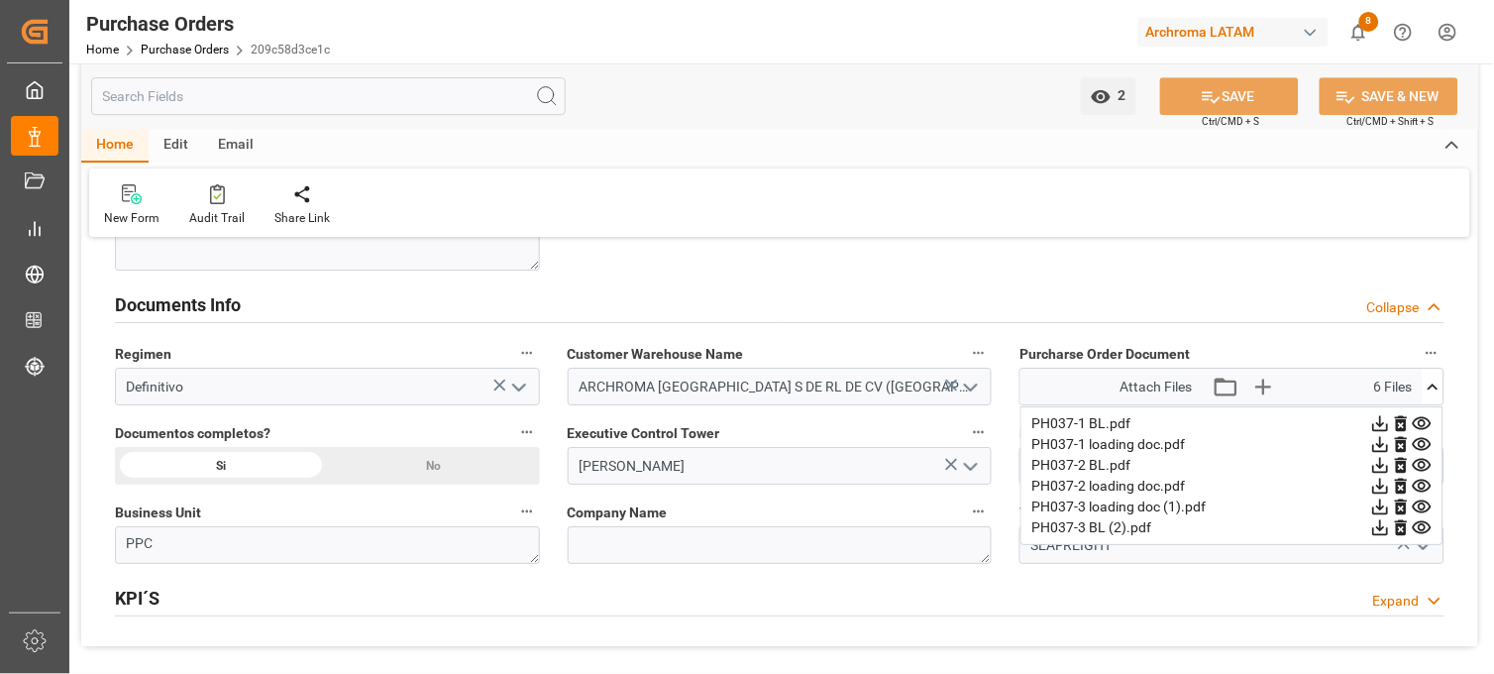
click at [1422, 422] on icon at bounding box center [1422, 423] width 21 height 21
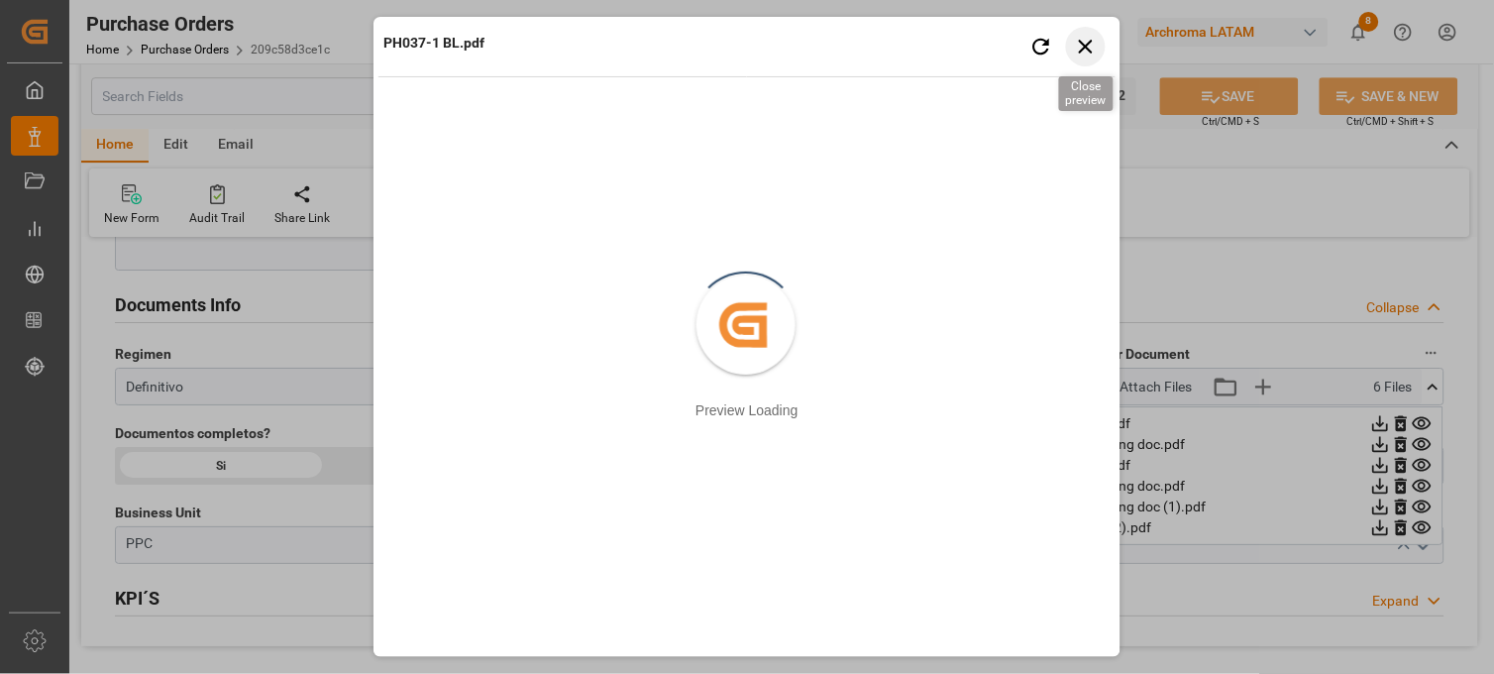
click at [1091, 50] on icon "button" at bounding box center [1086, 47] width 14 height 14
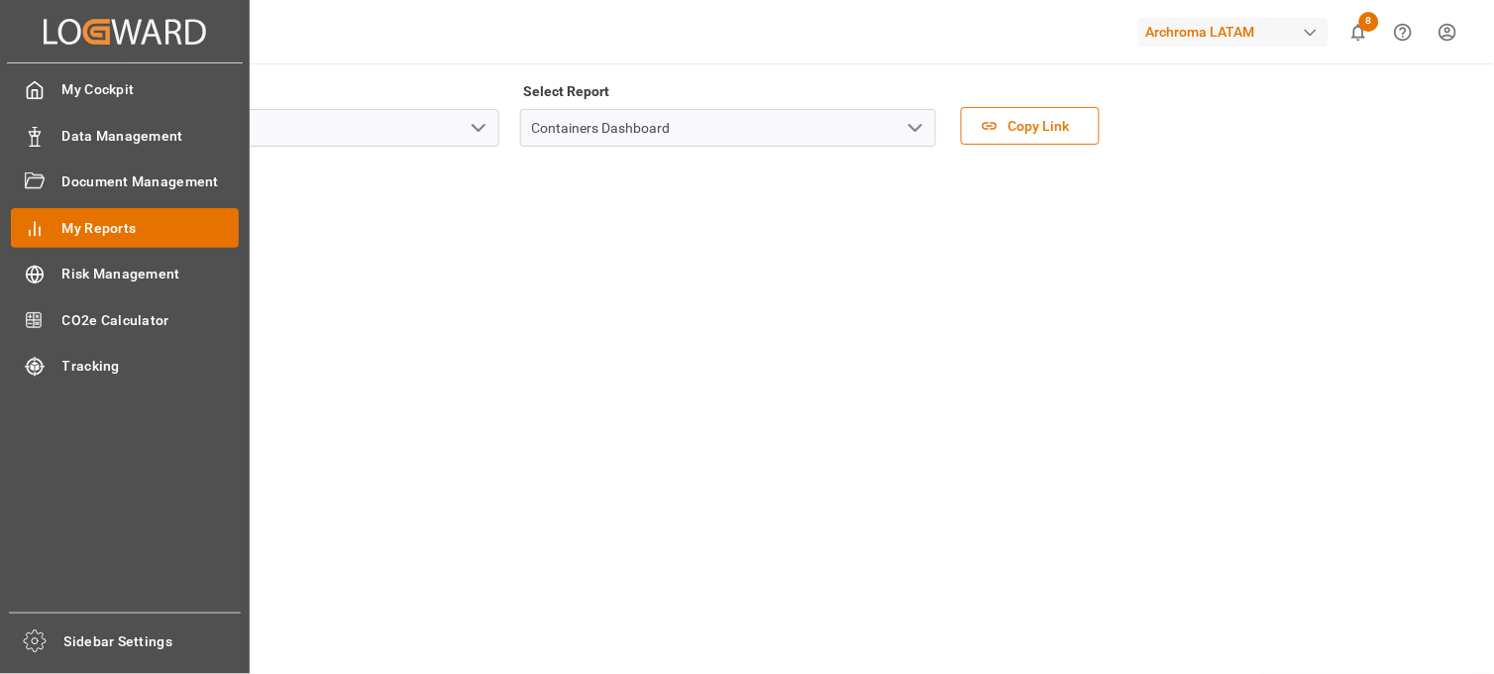
click at [159, 229] on span "My Reports" at bounding box center [150, 228] width 177 height 21
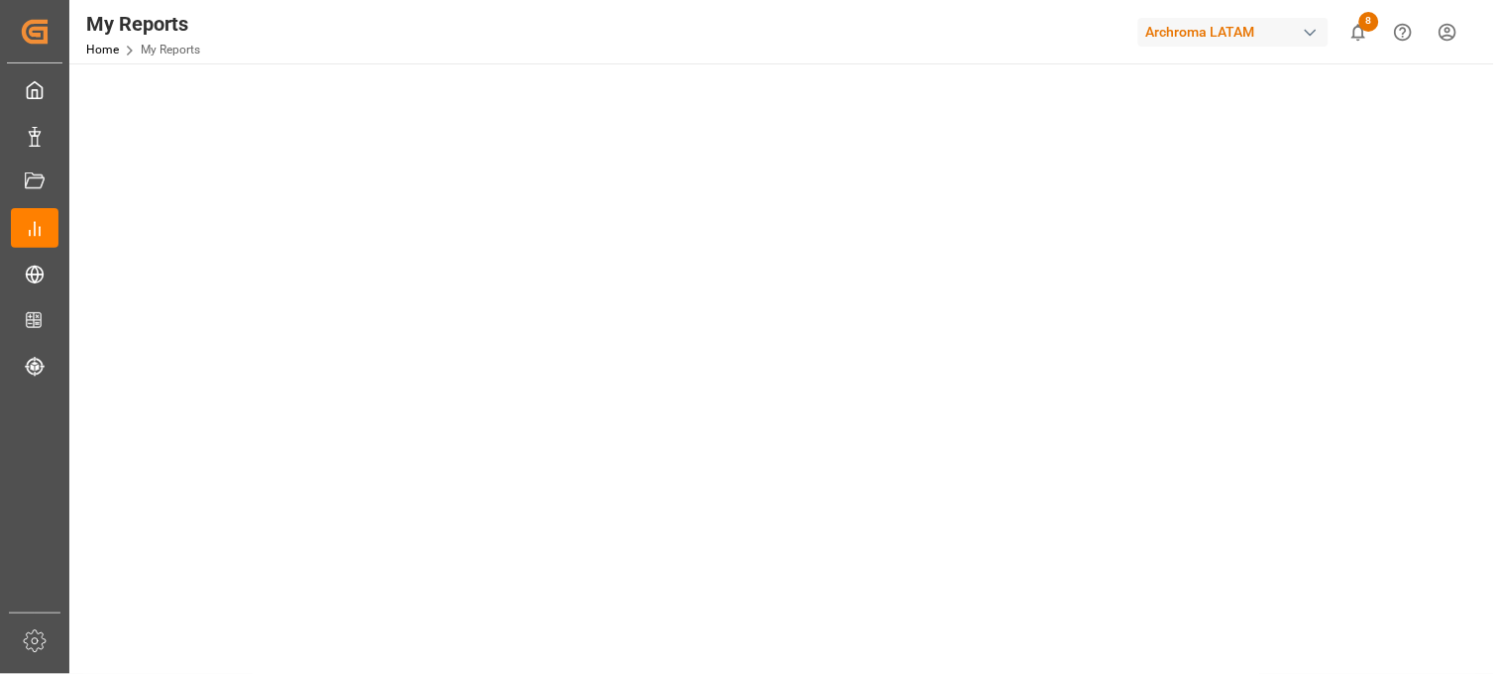
scroll to position [660, 0]
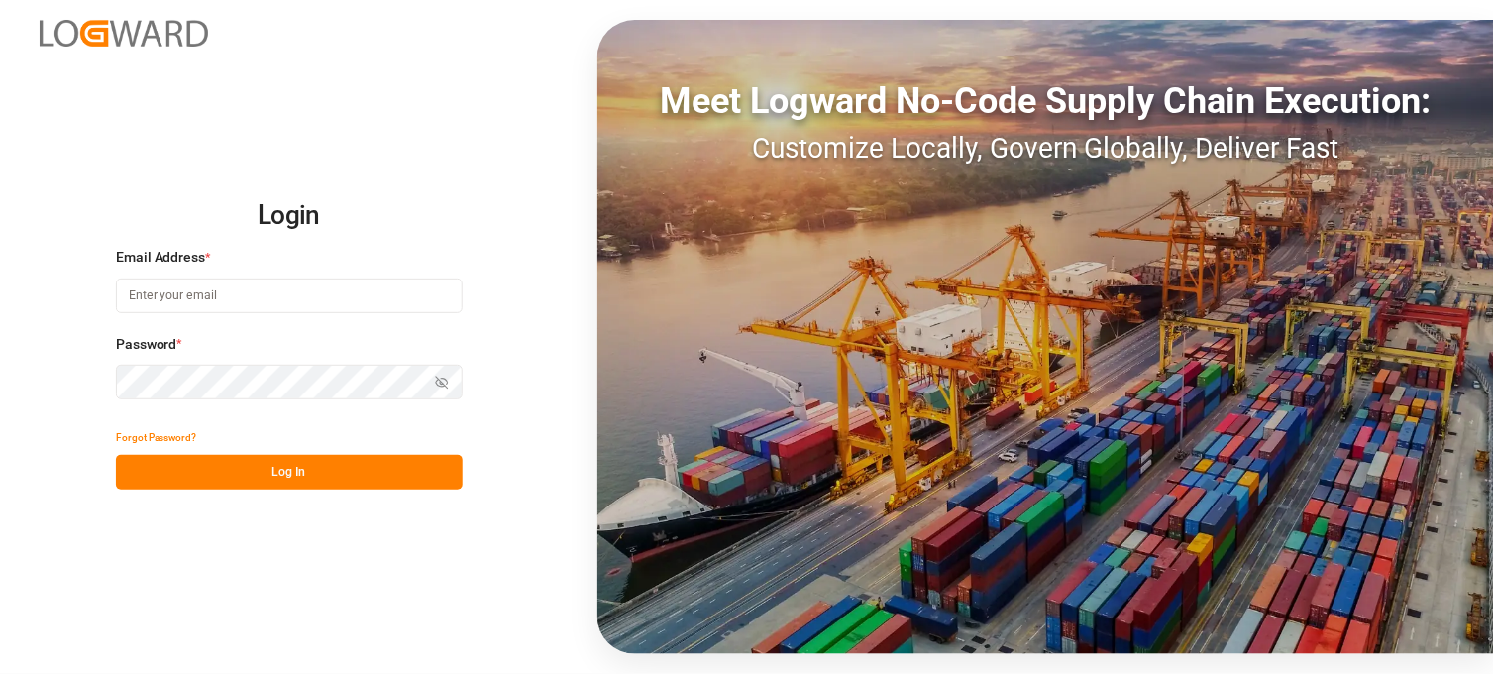
type input "[PERSON_NAME][EMAIL_ADDRESS][DOMAIN_NAME]"
click at [294, 482] on button "Log In" at bounding box center [289, 472] width 347 height 35
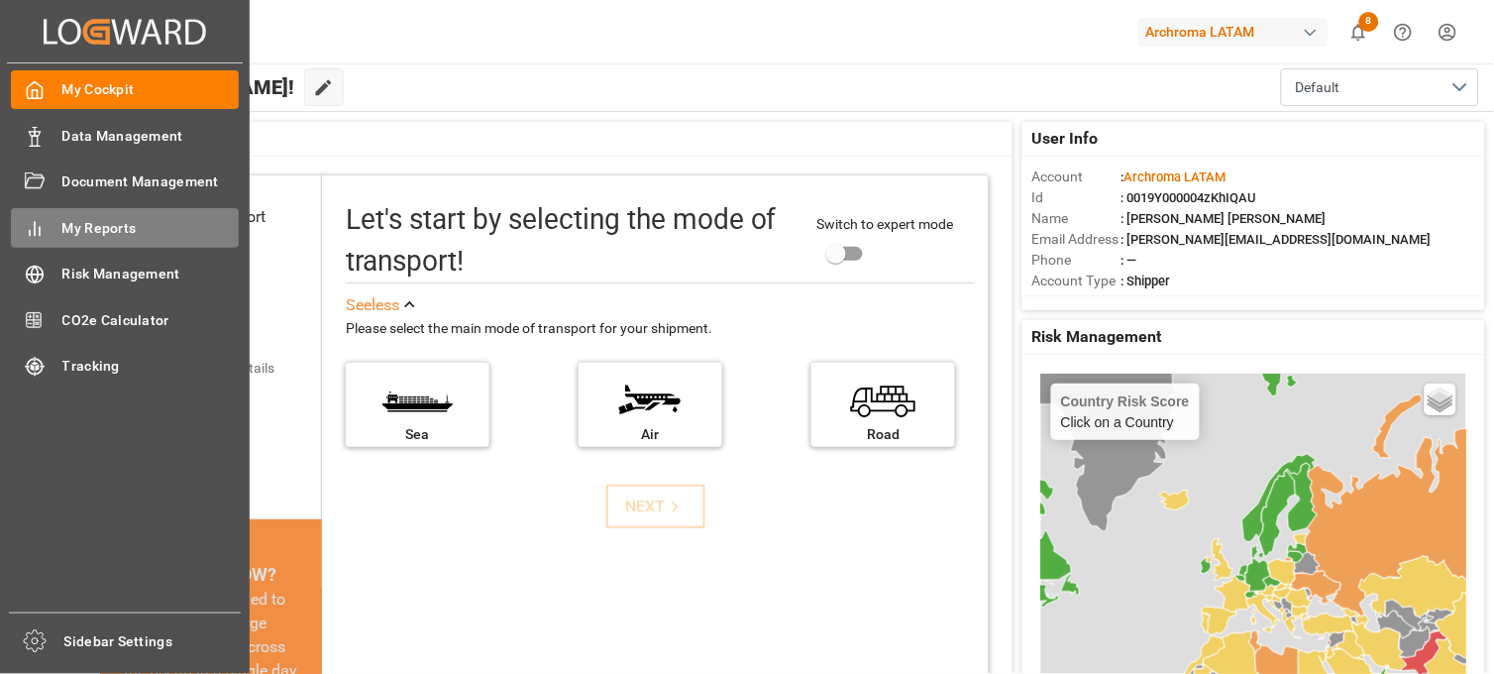
click at [100, 221] on span "My Reports" at bounding box center [150, 228] width 177 height 21
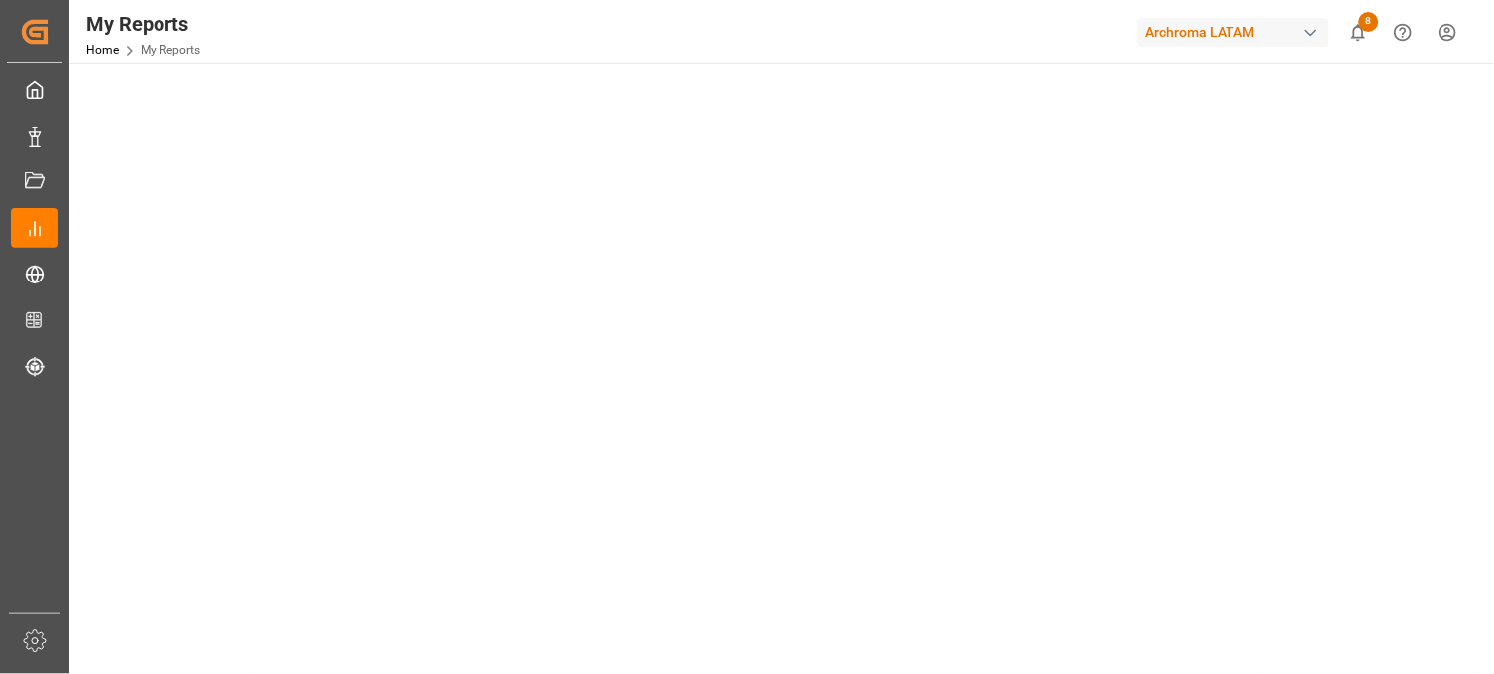
scroll to position [660, 0]
